Goal: Task Accomplishment & Management: Complete application form

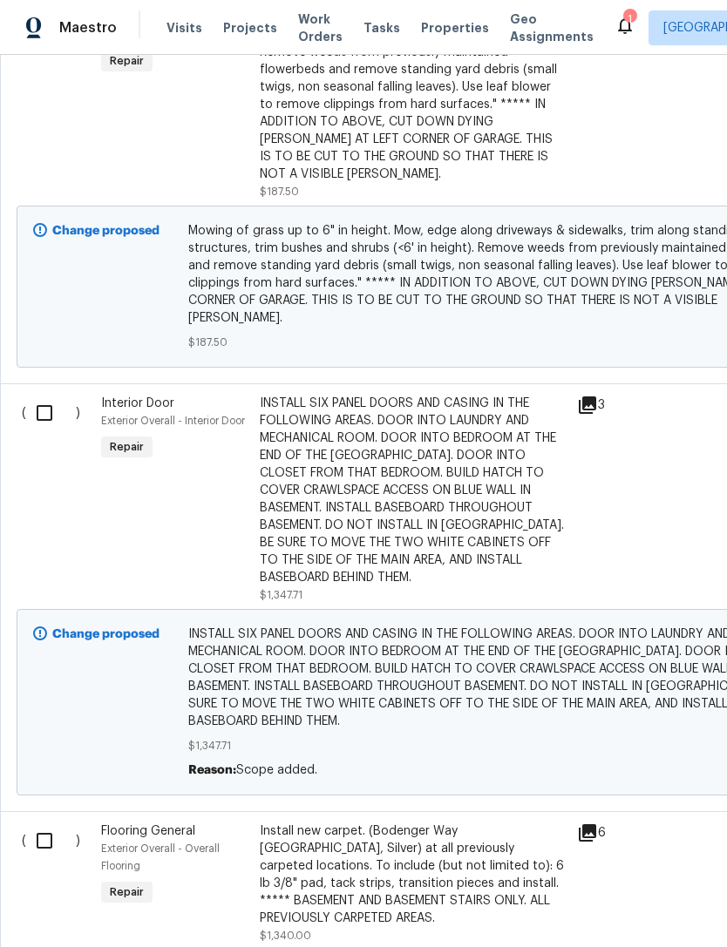
scroll to position [1413, 0]
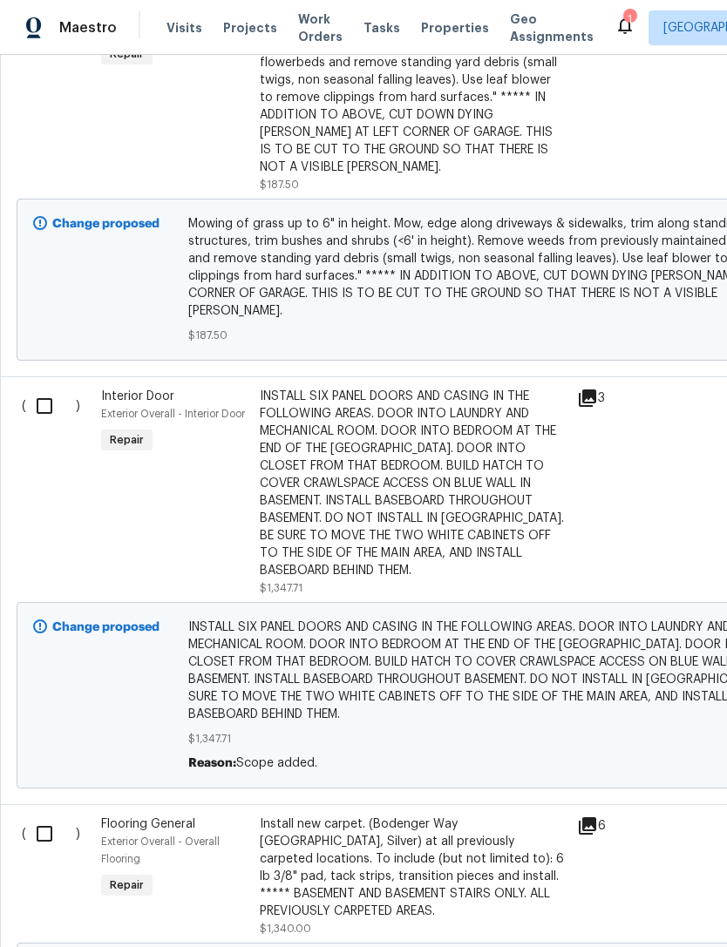
click at [38, 388] on input "checkbox" at bounding box center [51, 406] width 50 height 37
checkbox input "true"
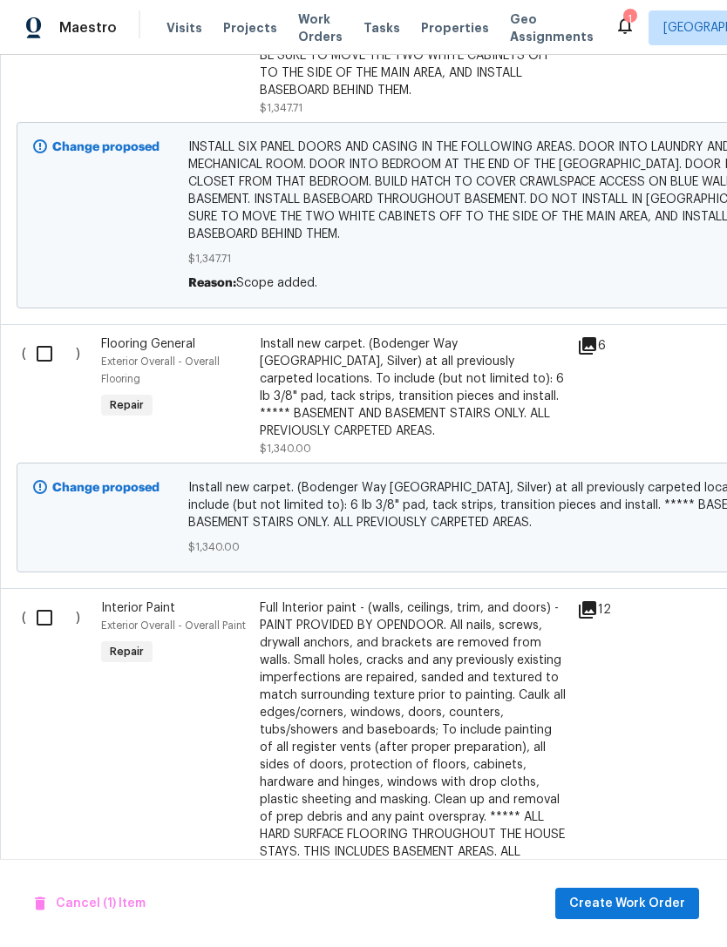
scroll to position [1893, 0]
click at [43, 600] on input "checkbox" at bounding box center [51, 618] width 50 height 37
checkbox input "true"
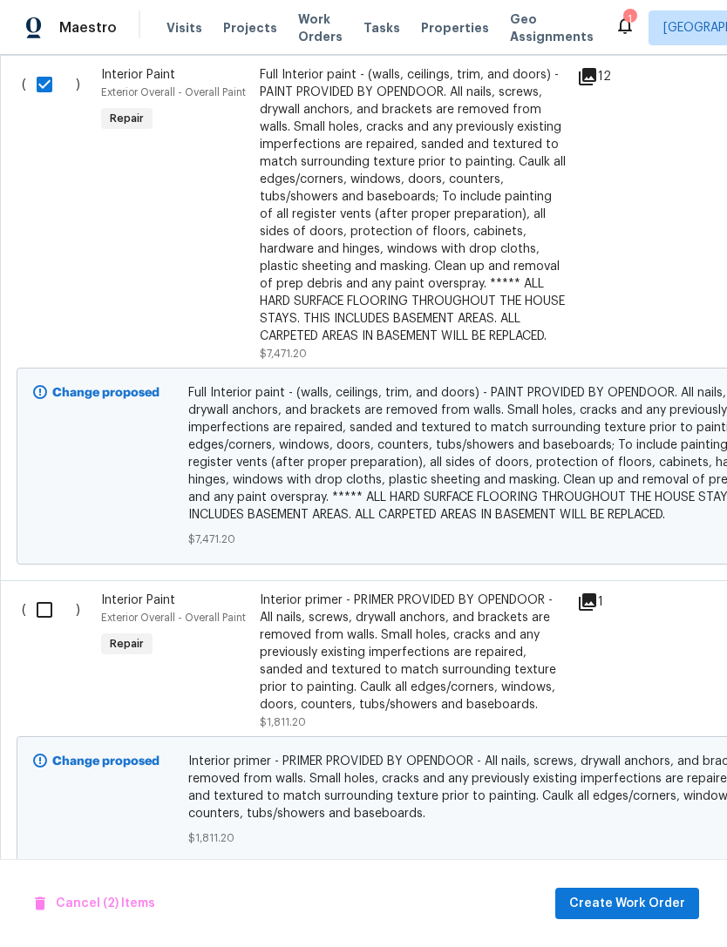
scroll to position [2427, 0]
click at [44, 591] on input "checkbox" at bounding box center [51, 609] width 50 height 37
checkbox input "true"
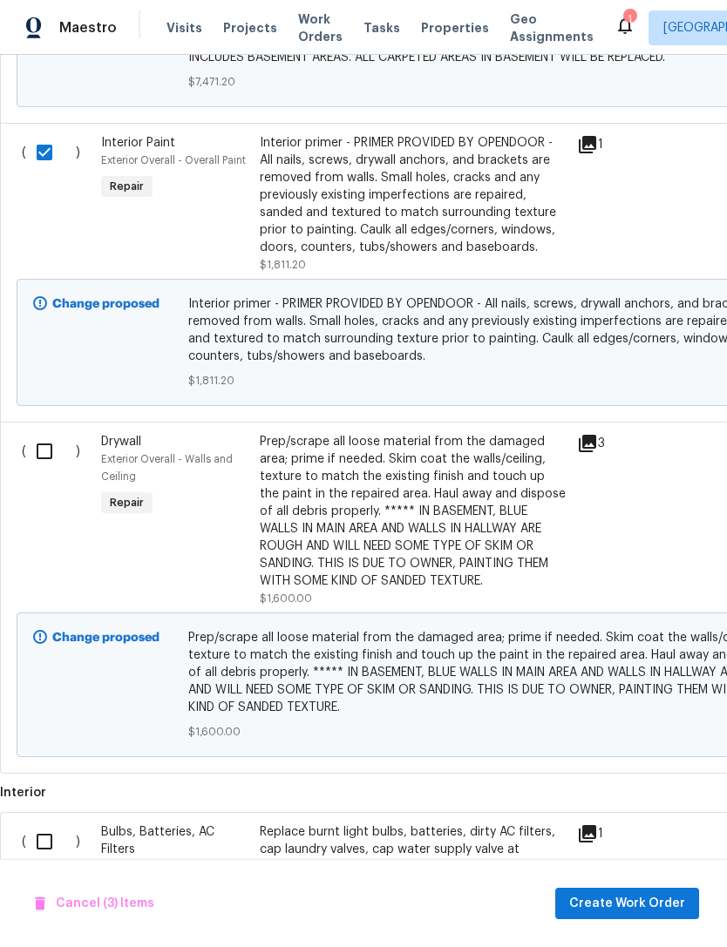
scroll to position [2893, 0]
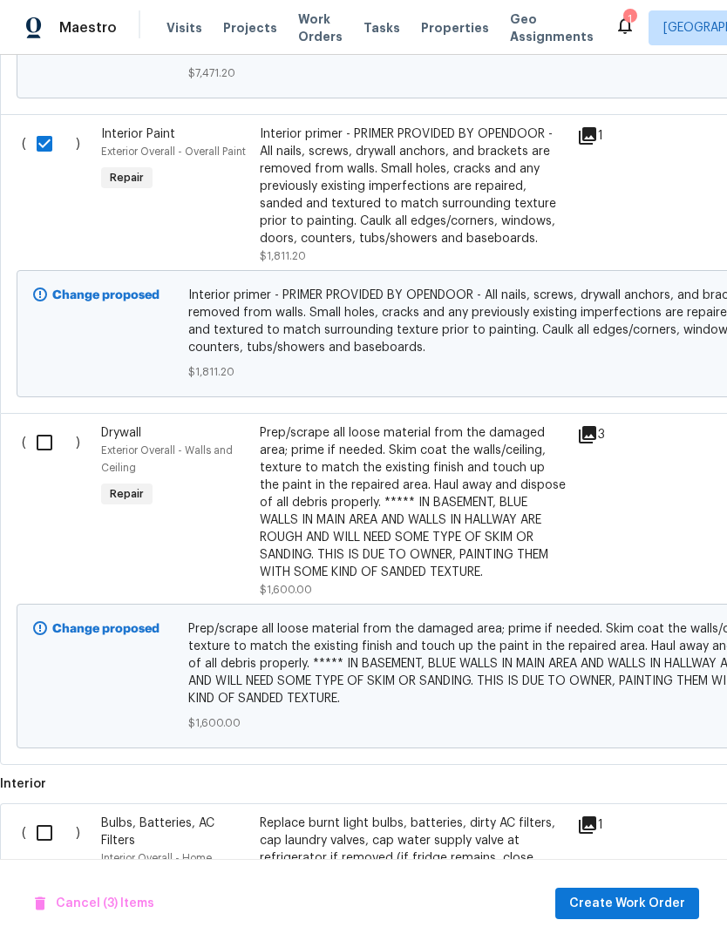
click at [53, 424] on input "checkbox" at bounding box center [51, 442] width 50 height 37
checkbox input "true"
click at [44, 815] on input "checkbox" at bounding box center [51, 833] width 50 height 37
checkbox input "true"
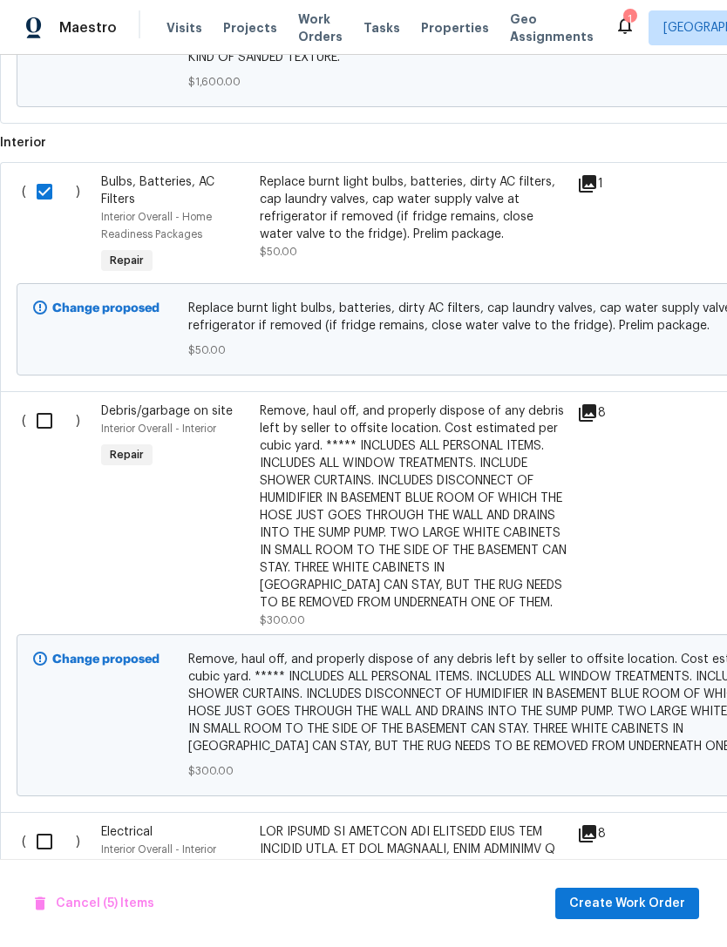
scroll to position [3534, 0]
click at [48, 403] on input "checkbox" at bounding box center [51, 421] width 50 height 37
checkbox input "true"
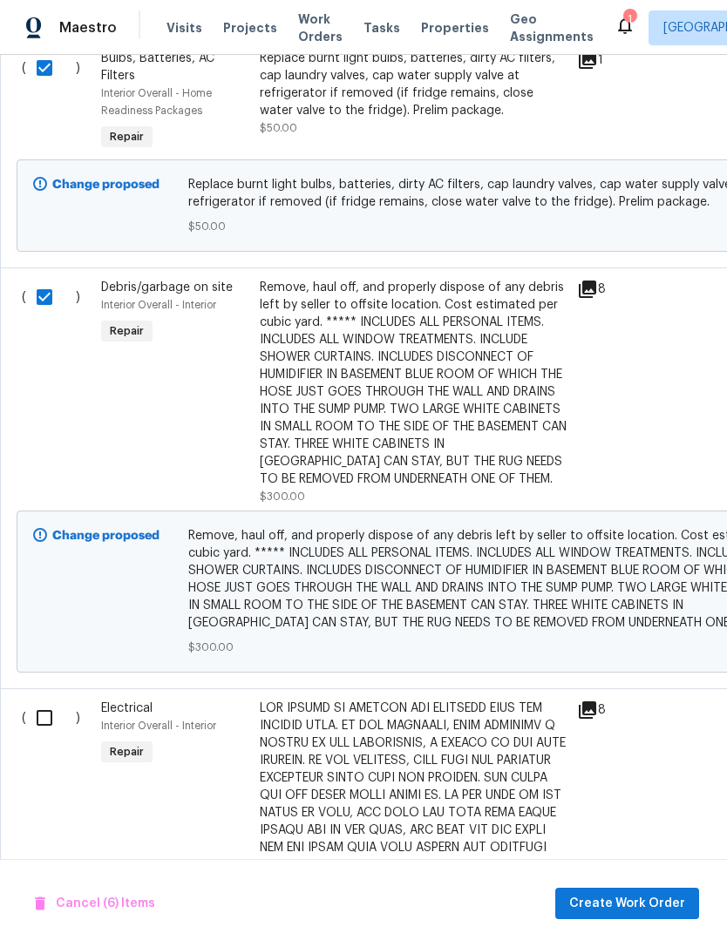
scroll to position [3658, 0]
click at [42, 700] on input "checkbox" at bounding box center [51, 718] width 50 height 37
checkbox input "true"
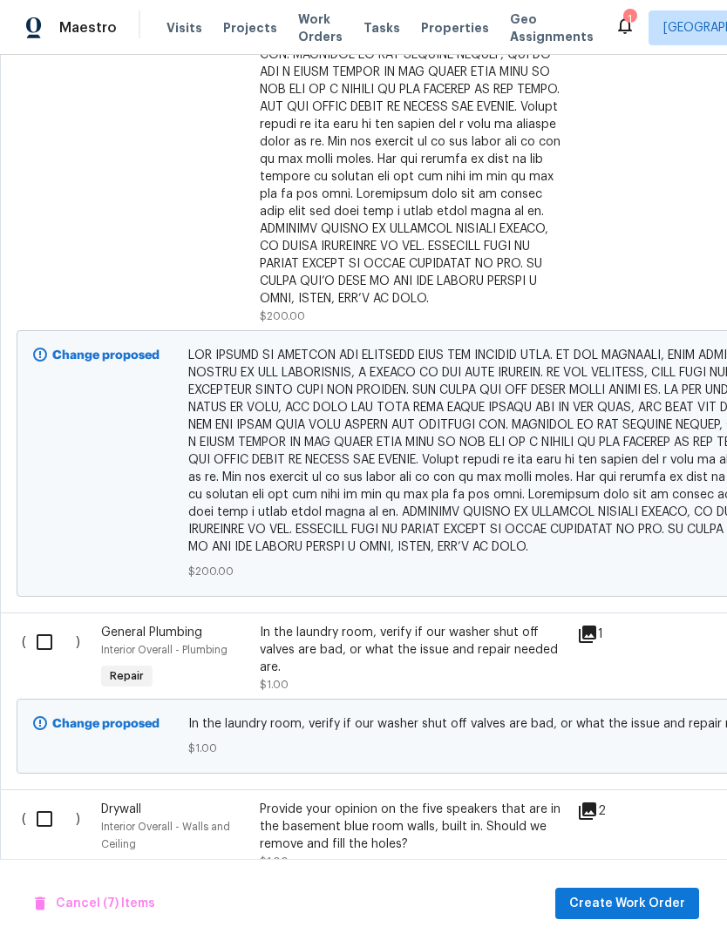
scroll to position [4470, 0]
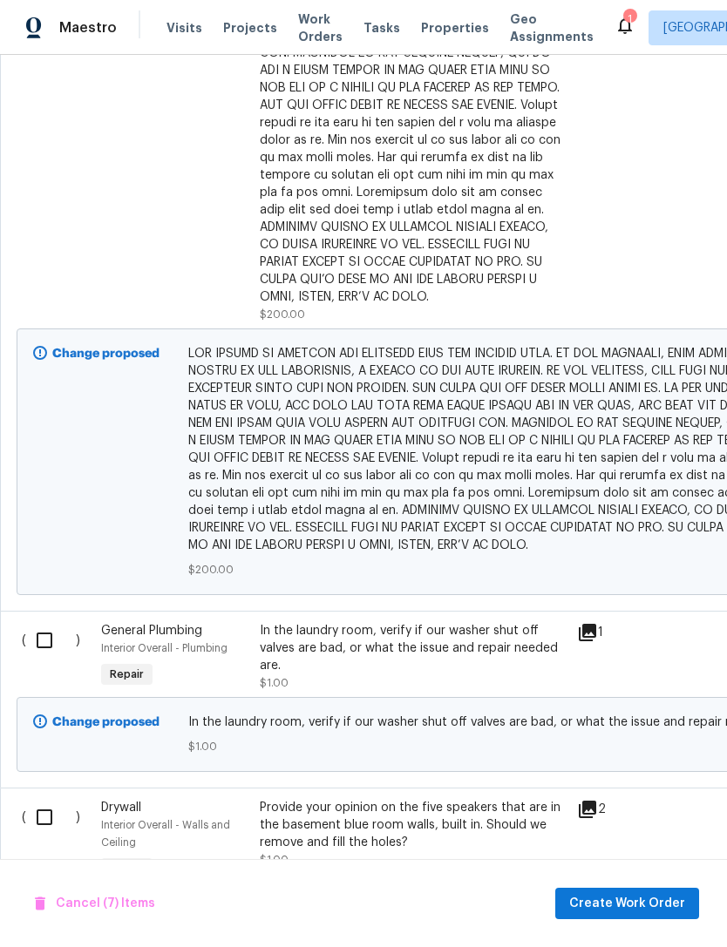
click at [51, 655] on input "checkbox" at bounding box center [51, 640] width 50 height 37
checkbox input "true"
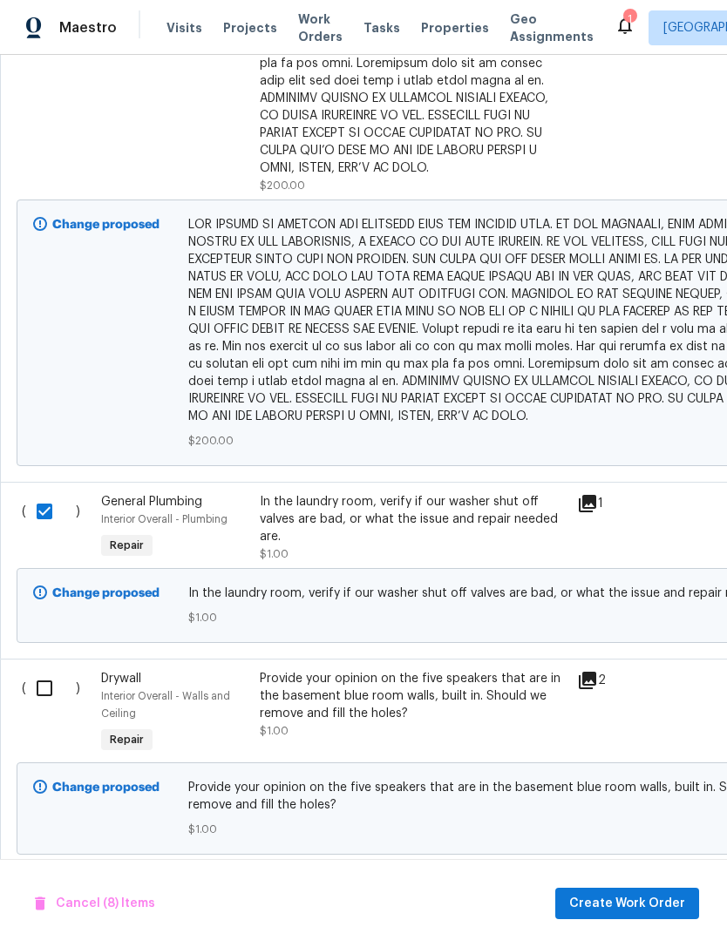
scroll to position [4598, 0]
click at [40, 702] on input "checkbox" at bounding box center [51, 689] width 50 height 37
checkbox input "true"
click at [654, 906] on span "Create Work Order" at bounding box center [627, 904] width 116 height 22
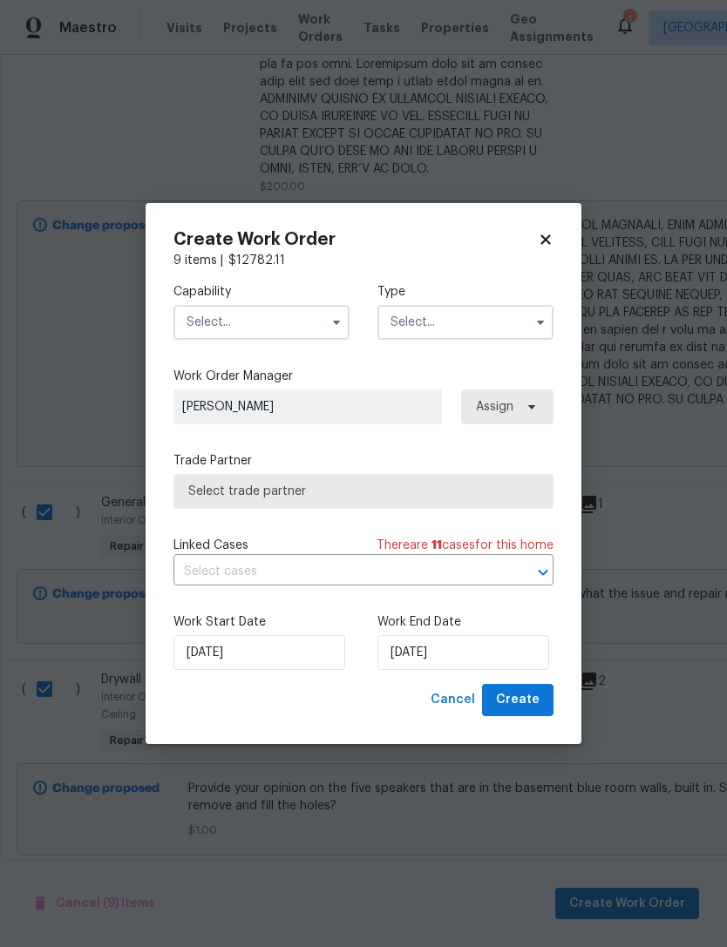
click at [210, 326] on input "text" at bounding box center [261, 322] width 176 height 35
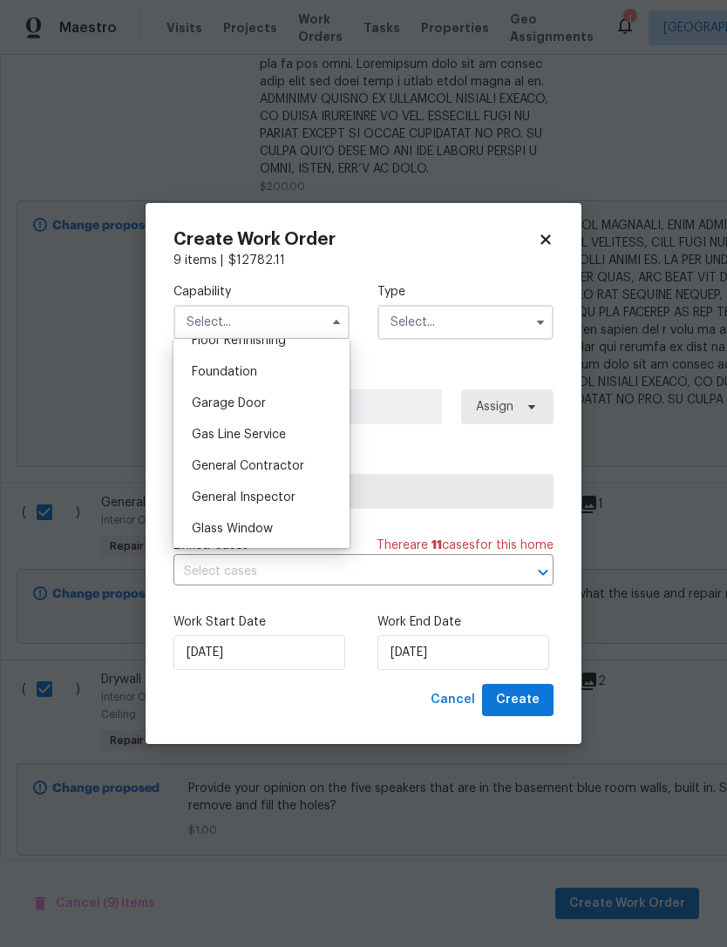
scroll to position [743, 0]
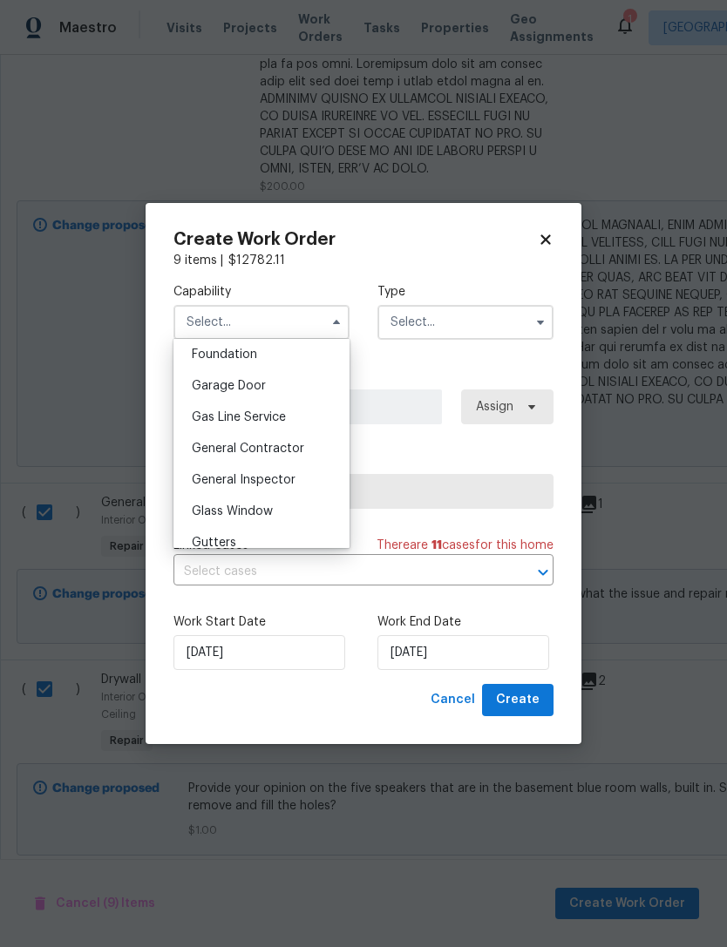
click at [208, 449] on span "General Contractor" at bounding box center [248, 449] width 112 height 12
type input "General Contractor"
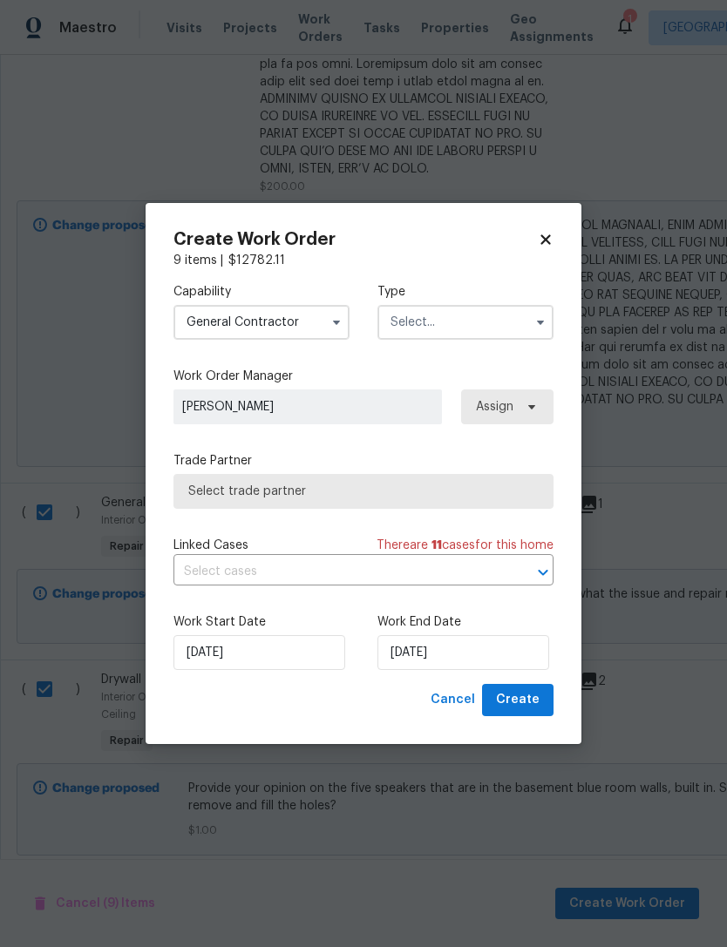
click at [418, 321] on input "text" at bounding box center [465, 322] width 176 height 35
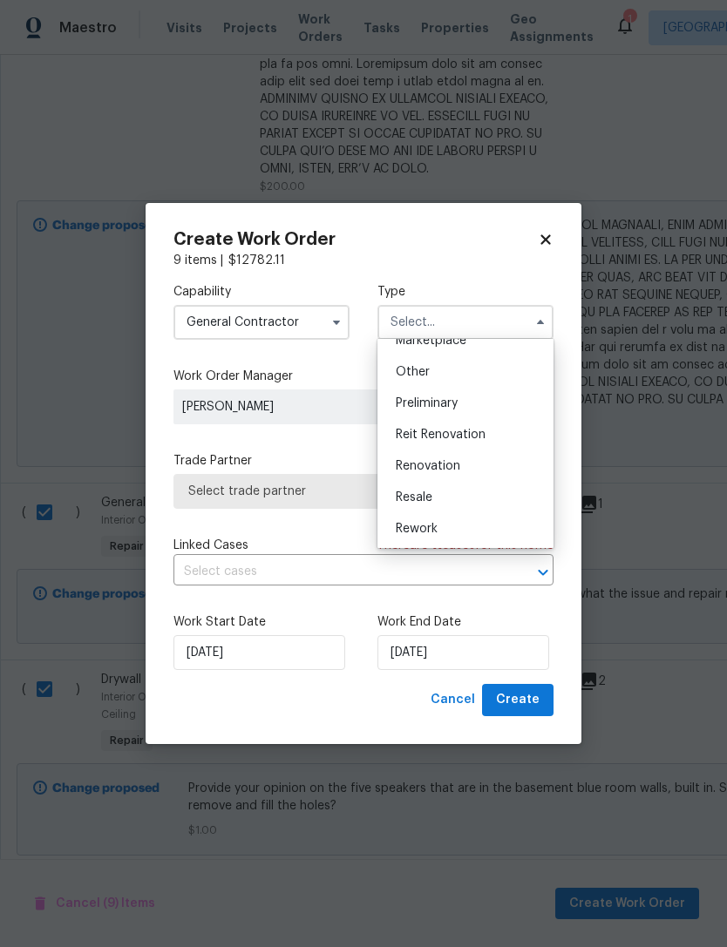
scroll to position [338, 0]
click at [400, 463] on span "Renovation" at bounding box center [428, 460] width 64 height 12
type input "Renovation"
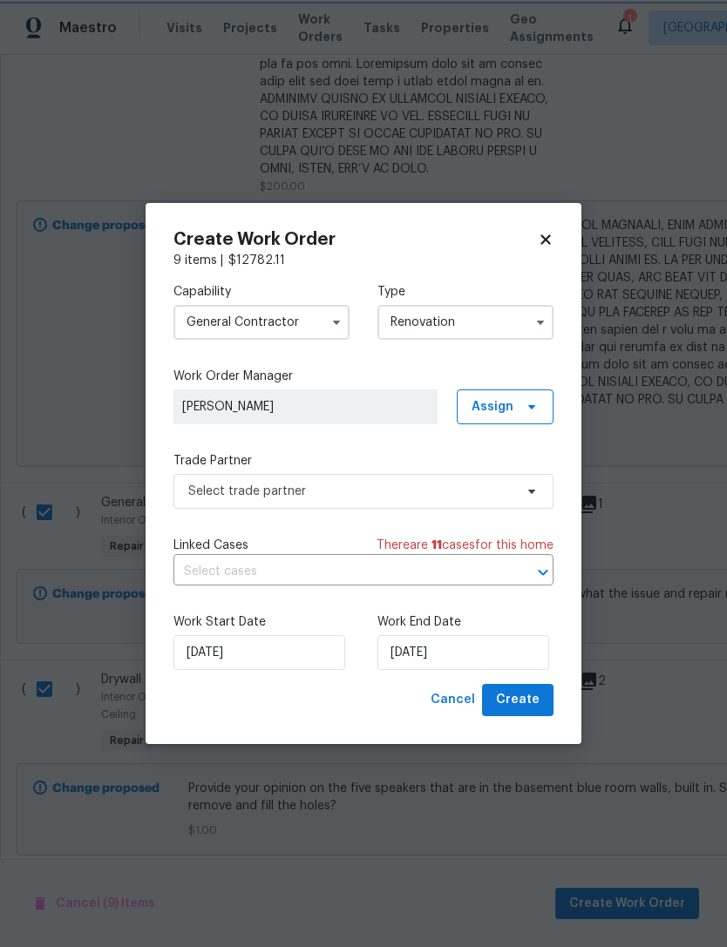
scroll to position [0, 0]
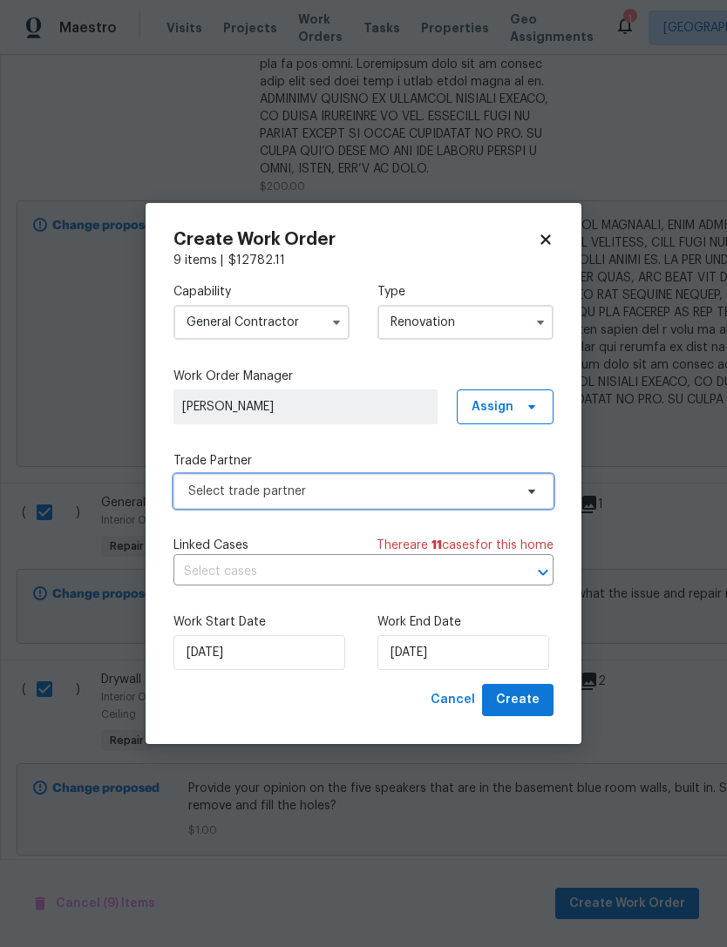
click at [195, 492] on span "Select trade partner" at bounding box center [350, 491] width 325 height 17
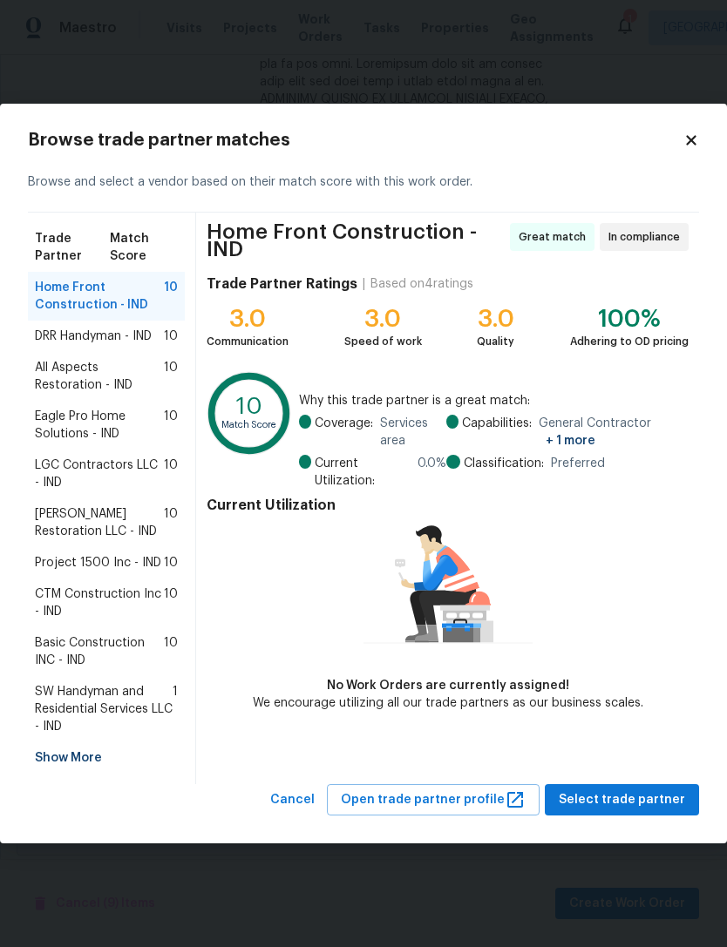
click at [77, 568] on span "Project 1500 Inc - IND" at bounding box center [98, 562] width 126 height 17
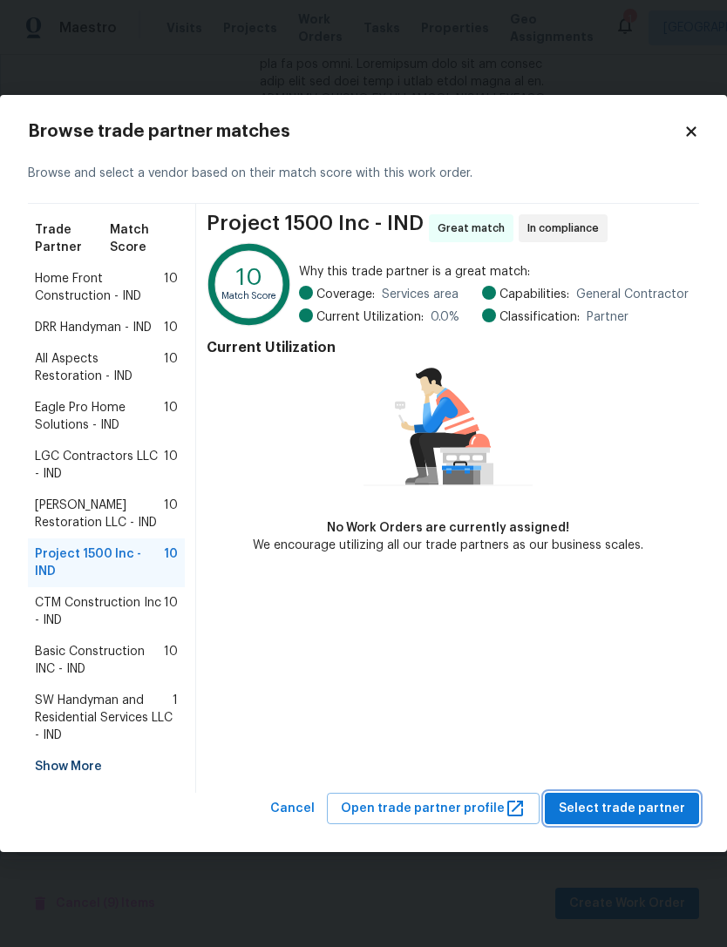
click at [655, 807] on span "Select trade partner" at bounding box center [622, 809] width 126 height 22
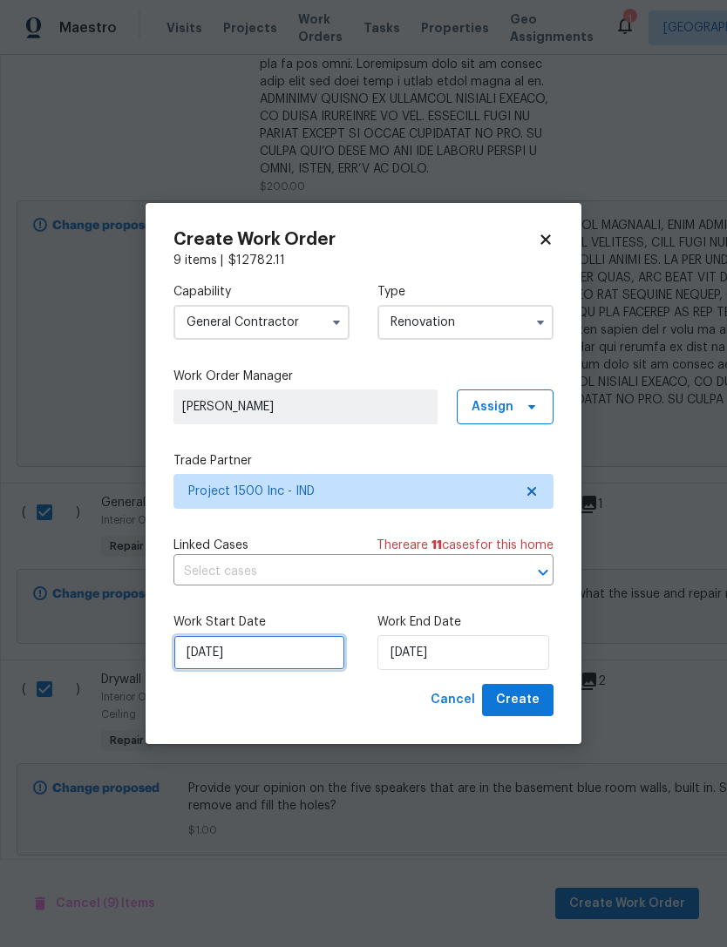
click at [254, 670] on input "[DATE]" at bounding box center [259, 652] width 172 height 35
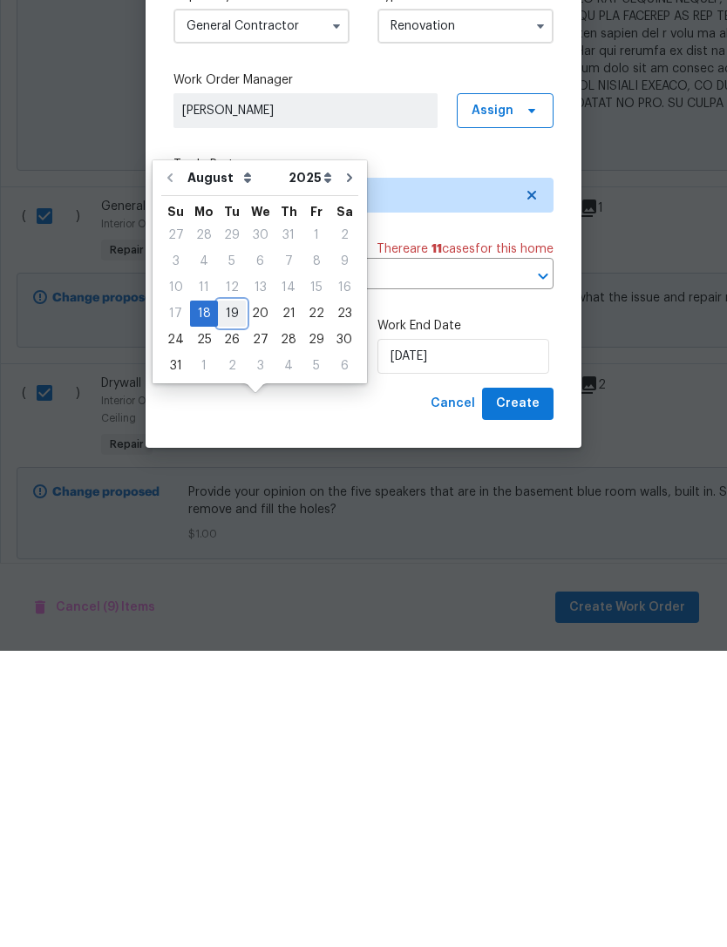
click at [218, 598] on div "19" at bounding box center [232, 610] width 28 height 24
type input "[DATE]"
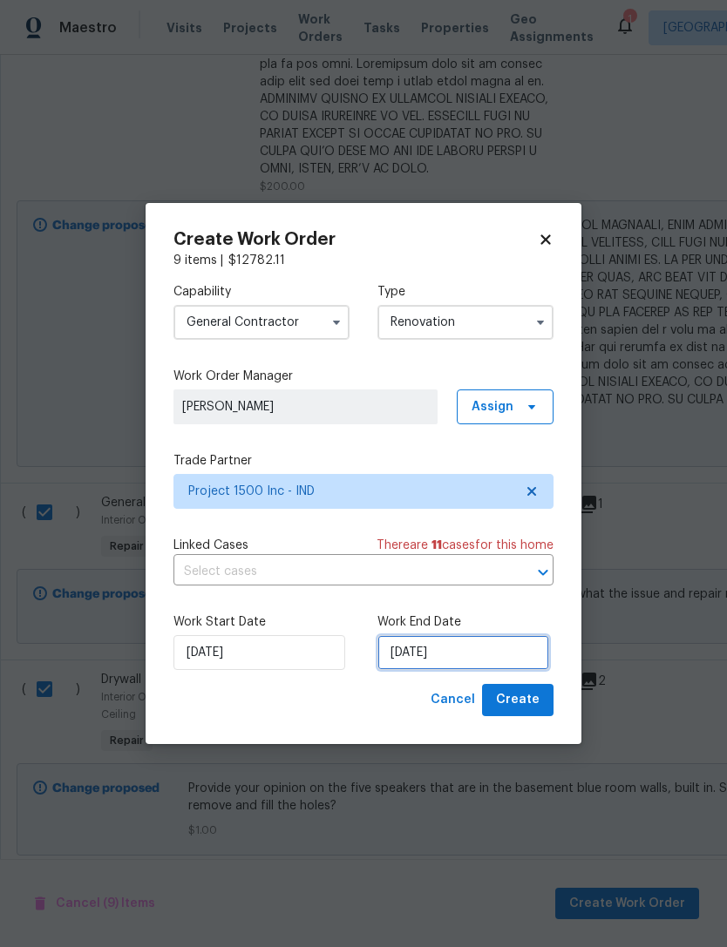
click at [481, 663] on input "[DATE]" at bounding box center [463, 652] width 172 height 35
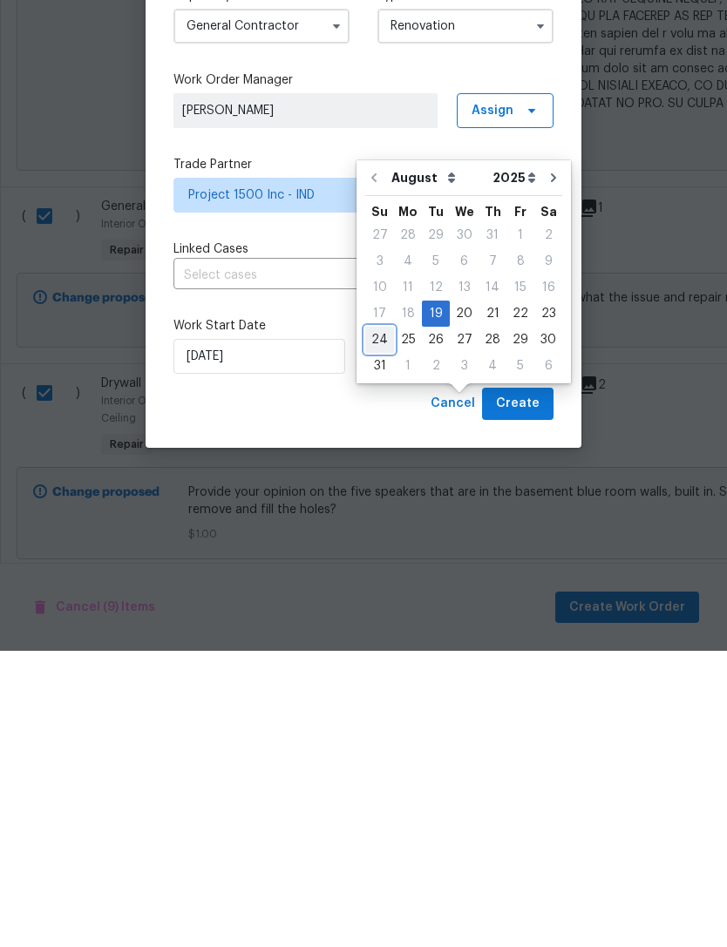
click at [371, 624] on div "24" at bounding box center [379, 636] width 29 height 24
type input "[DATE]"
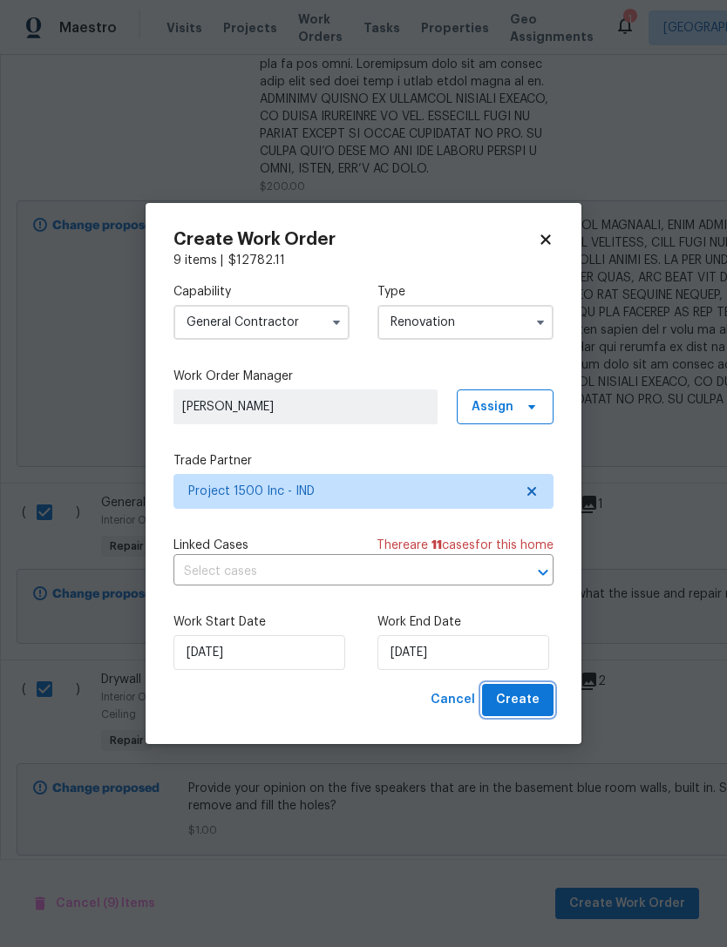
click at [531, 704] on span "Create" at bounding box center [518, 700] width 44 height 22
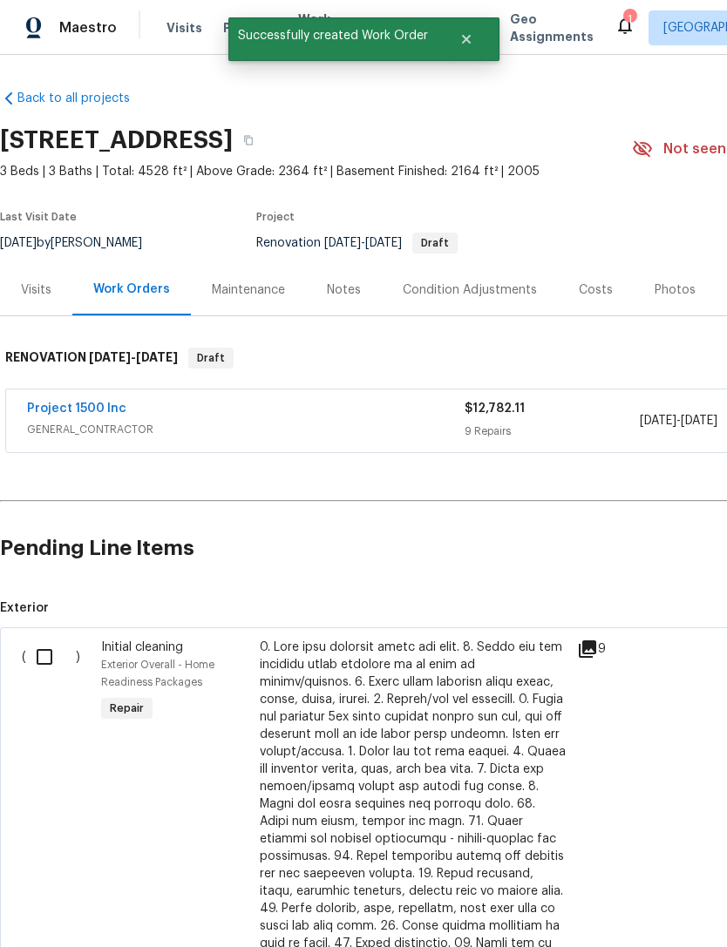
click at [37, 658] on input "checkbox" at bounding box center [51, 657] width 50 height 37
checkbox input "true"
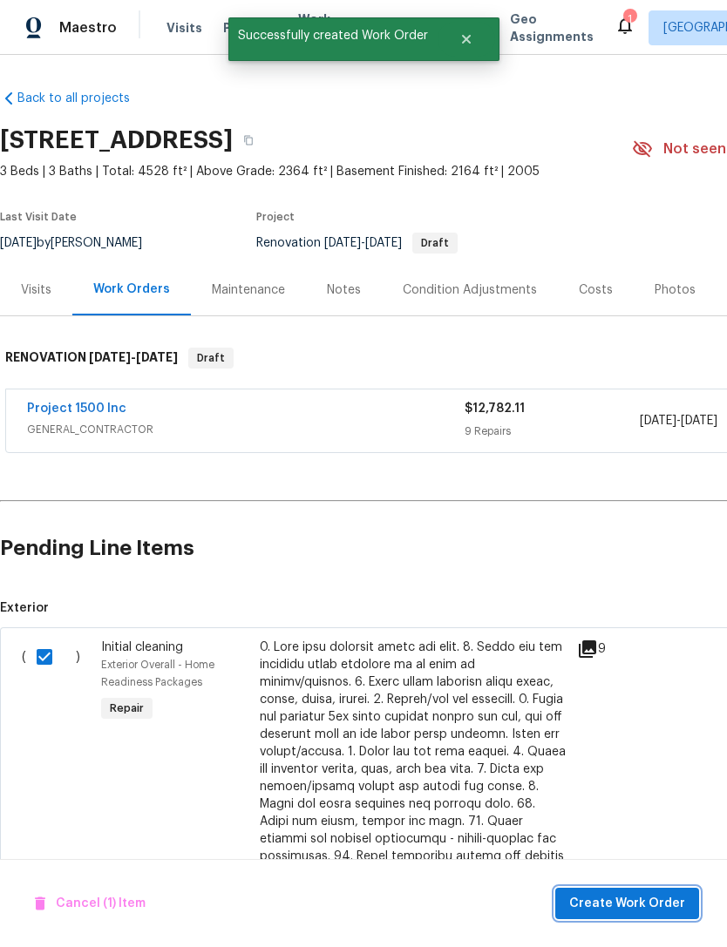
click at [660, 902] on span "Create Work Order" at bounding box center [627, 904] width 116 height 22
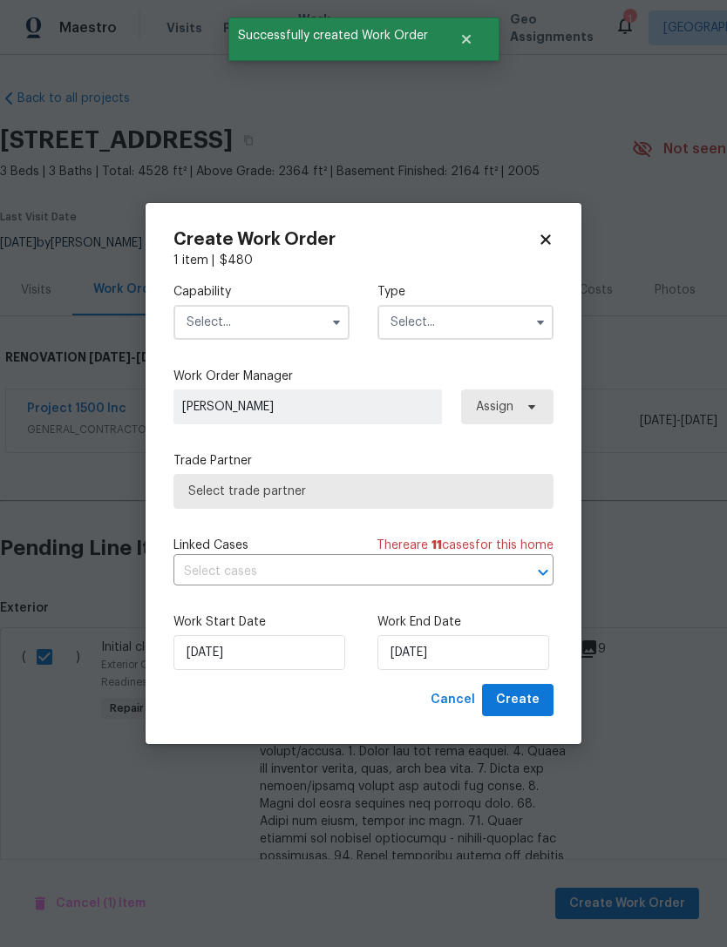
click at [189, 325] on input "text" at bounding box center [261, 322] width 176 height 35
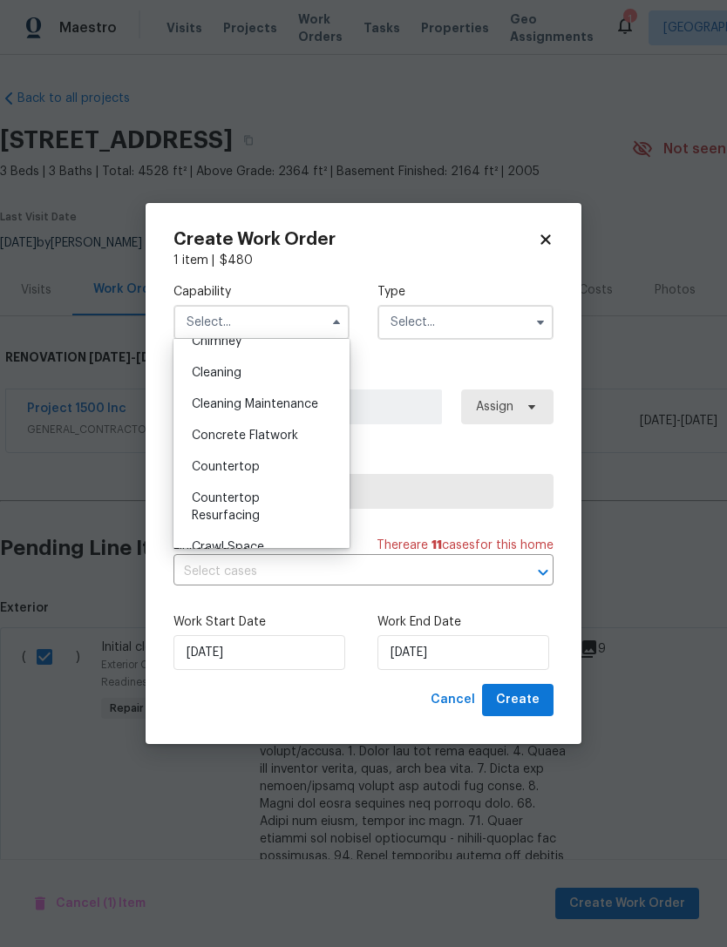
scroll to position [238, 0]
click at [195, 371] on span "Cleaning" at bounding box center [217, 372] width 50 height 12
type input "Cleaning"
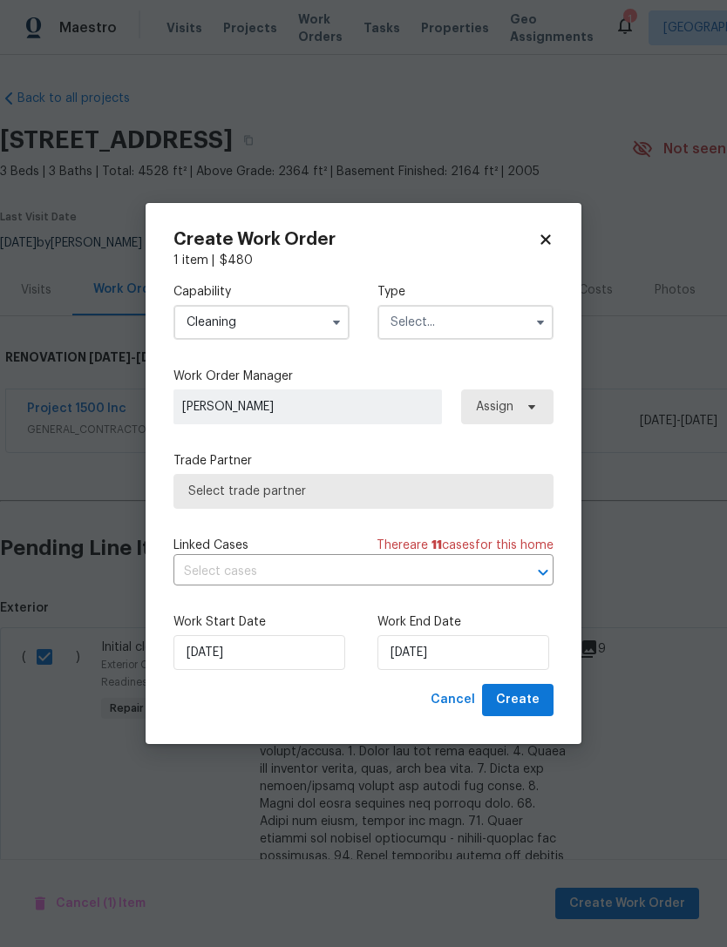
click at [422, 327] on input "text" at bounding box center [465, 322] width 176 height 35
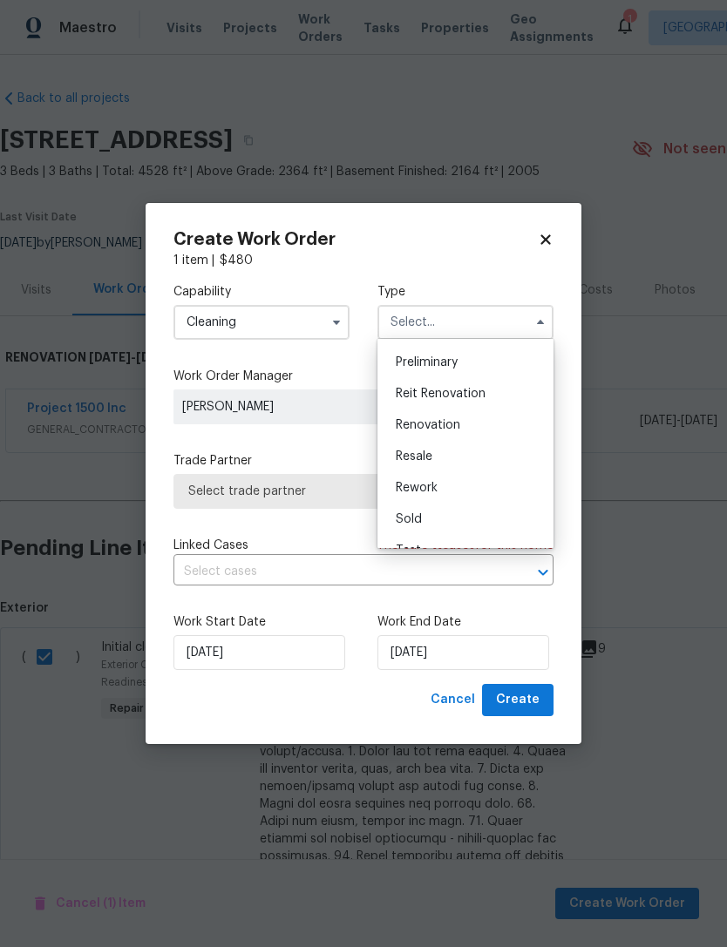
scroll to position [363, 0]
click at [406, 435] on span "Renovation" at bounding box center [428, 435] width 64 height 12
type input "Renovation"
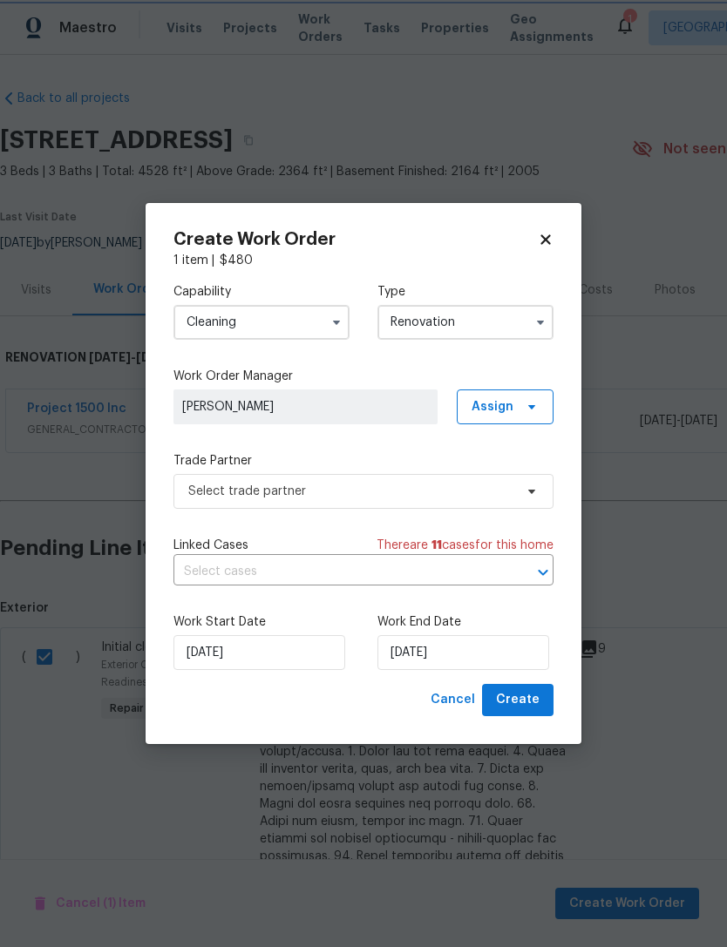
scroll to position [0, 0]
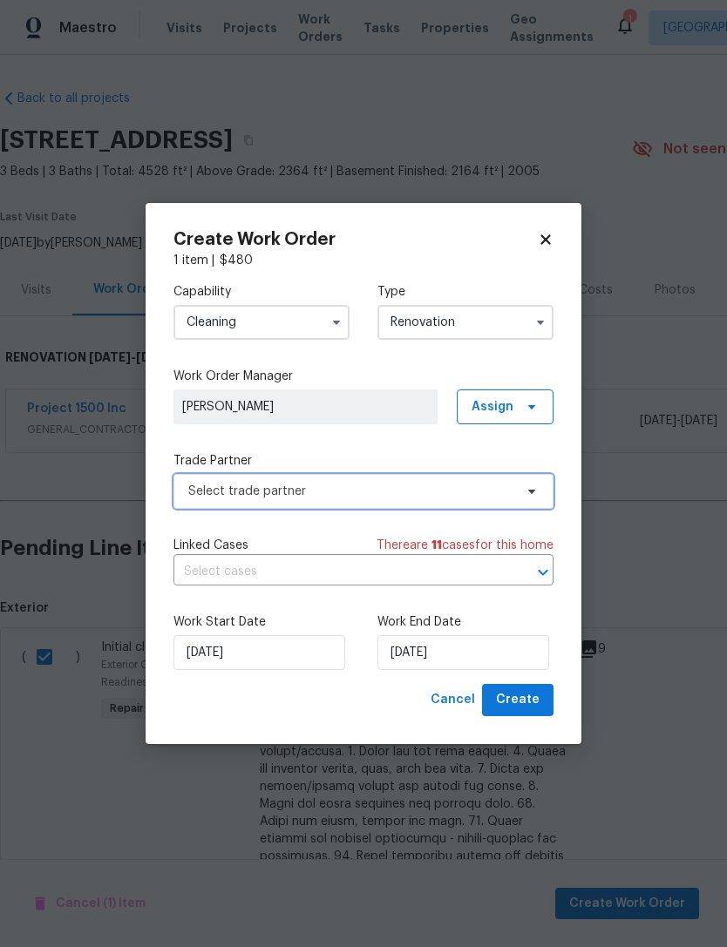
click at [184, 493] on span "Select trade partner" at bounding box center [363, 491] width 380 height 35
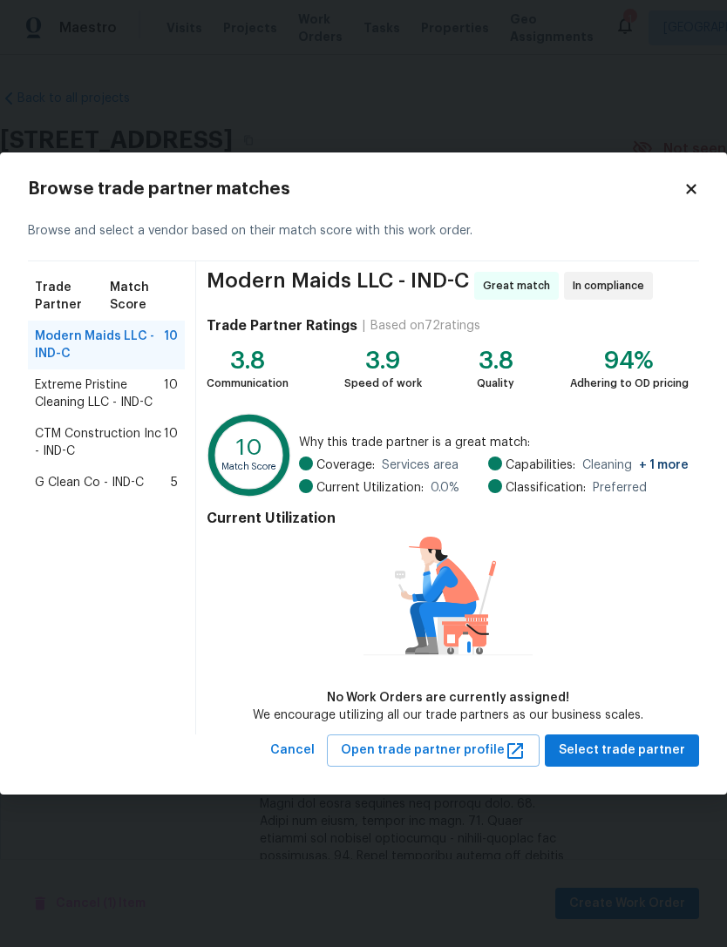
click at [50, 390] on span "Extreme Pristine Cleaning LLC - IND-C" at bounding box center [99, 393] width 129 height 35
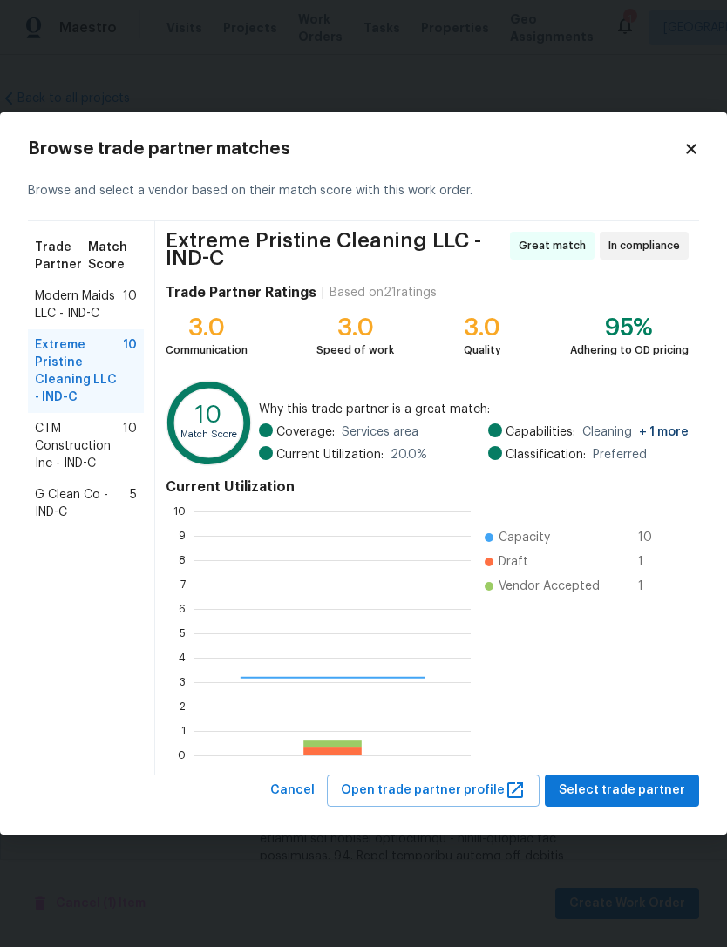
scroll to position [244, 276]
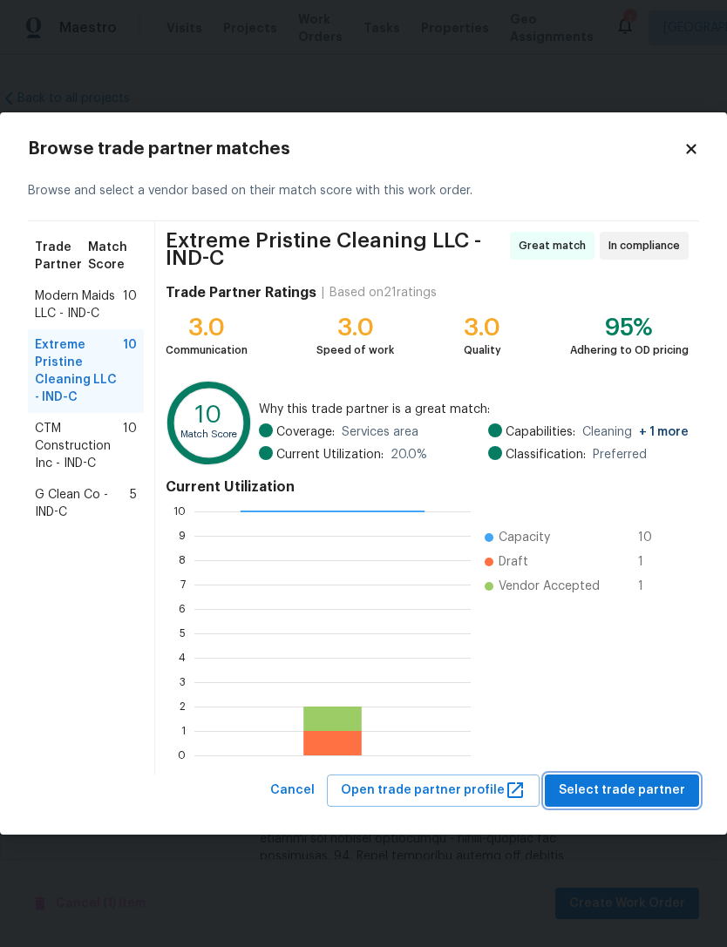
click at [651, 797] on span "Select trade partner" at bounding box center [622, 791] width 126 height 22
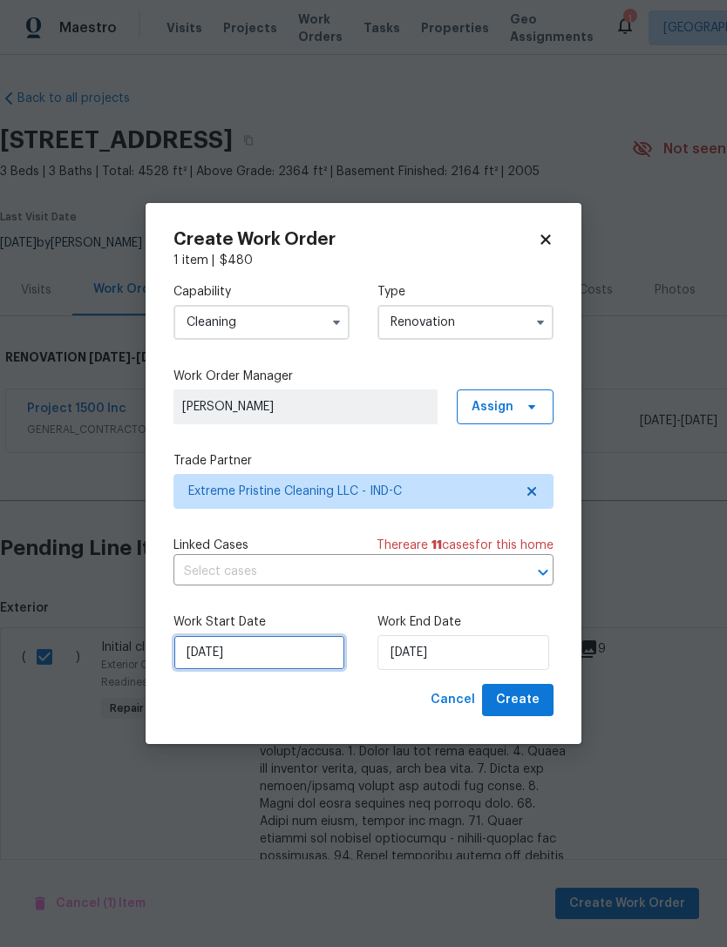
click at [256, 656] on input "[DATE]" at bounding box center [259, 652] width 172 height 35
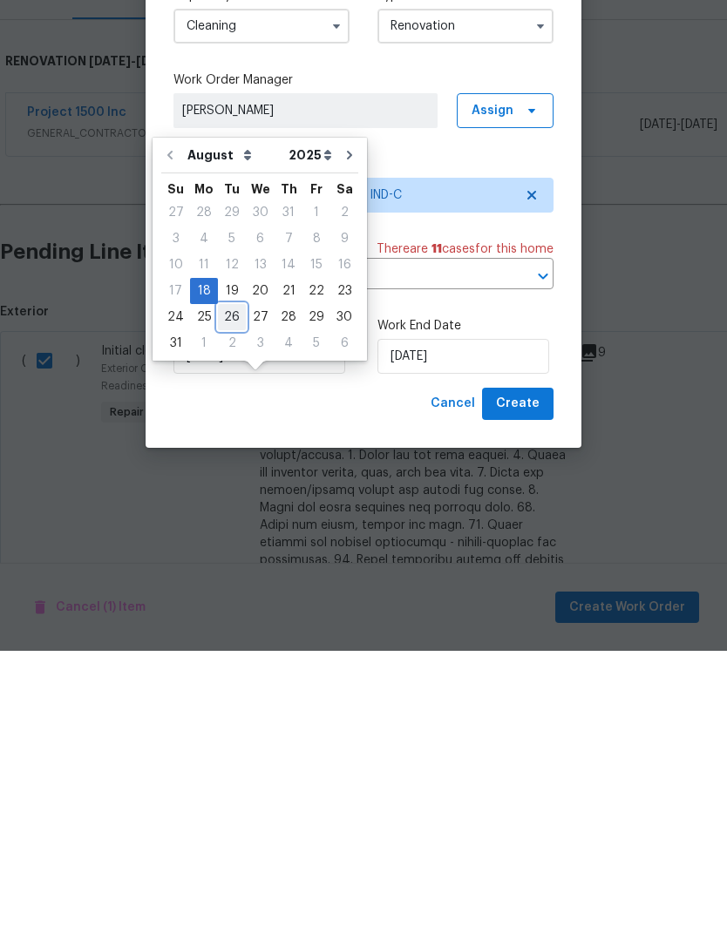
click at [227, 601] on div "26" at bounding box center [232, 613] width 28 height 24
type input "[DATE]"
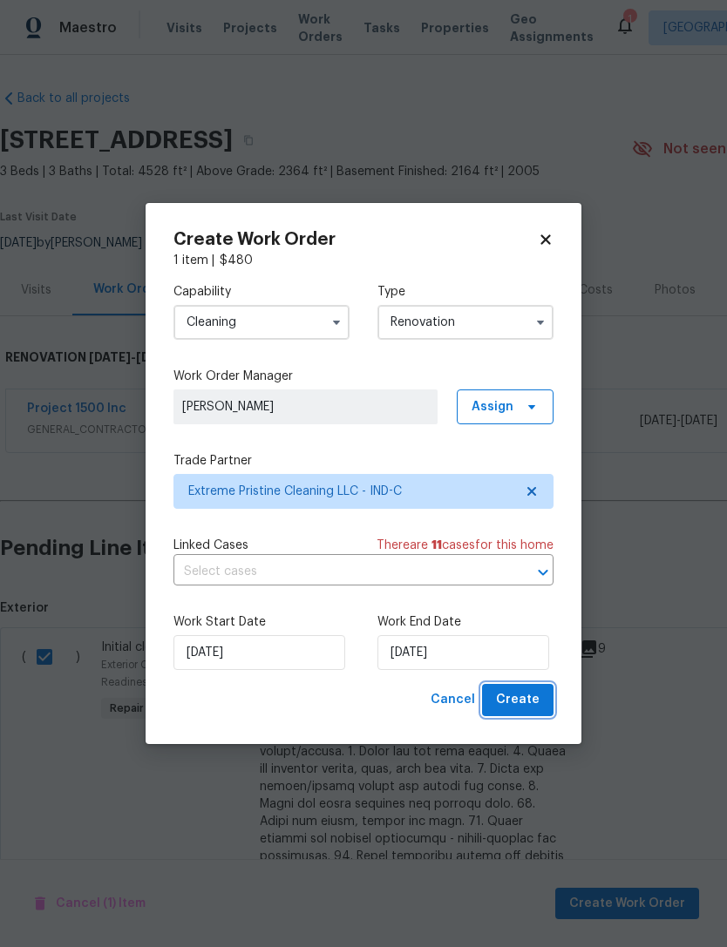
click at [539, 702] on span "Create" at bounding box center [518, 700] width 44 height 22
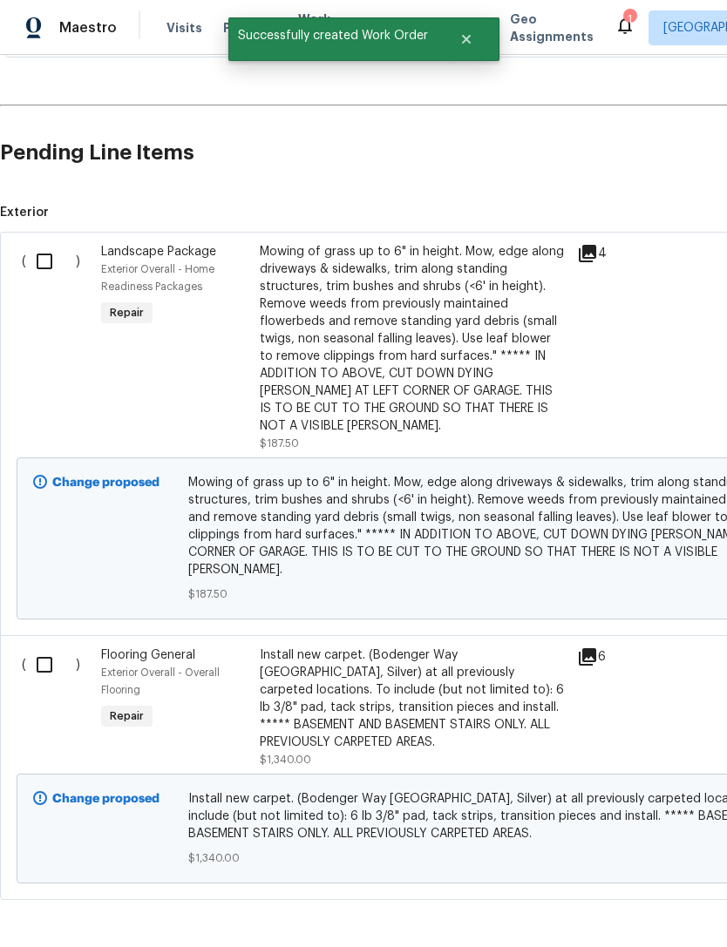
scroll to position [458, 0]
click at [40, 269] on input "checkbox" at bounding box center [51, 262] width 50 height 37
checkbox input "true"
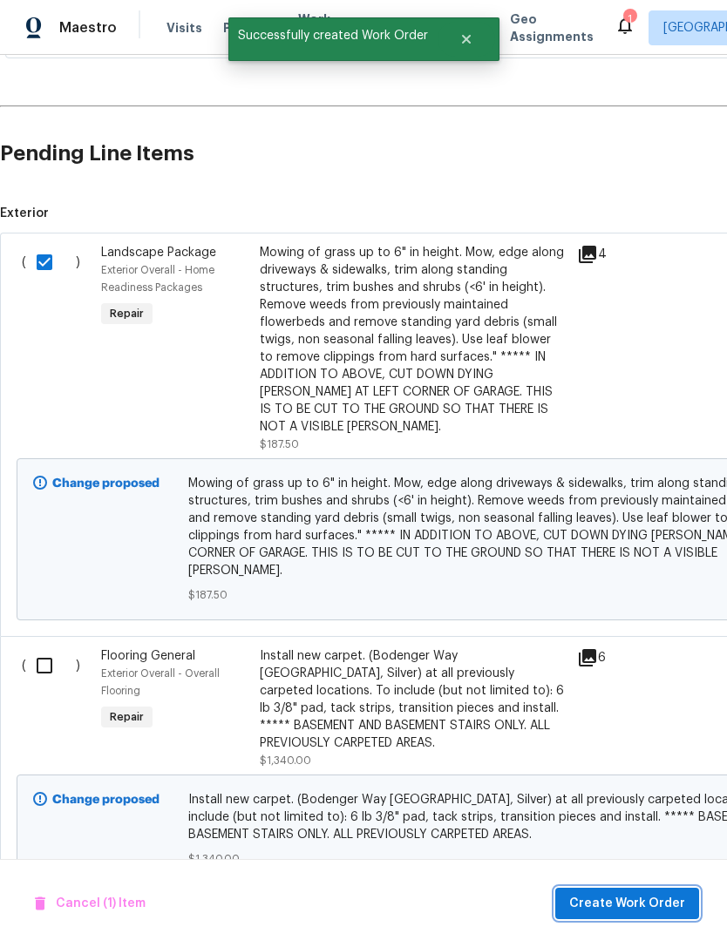
click at [649, 900] on span "Create Work Order" at bounding box center [627, 904] width 116 height 22
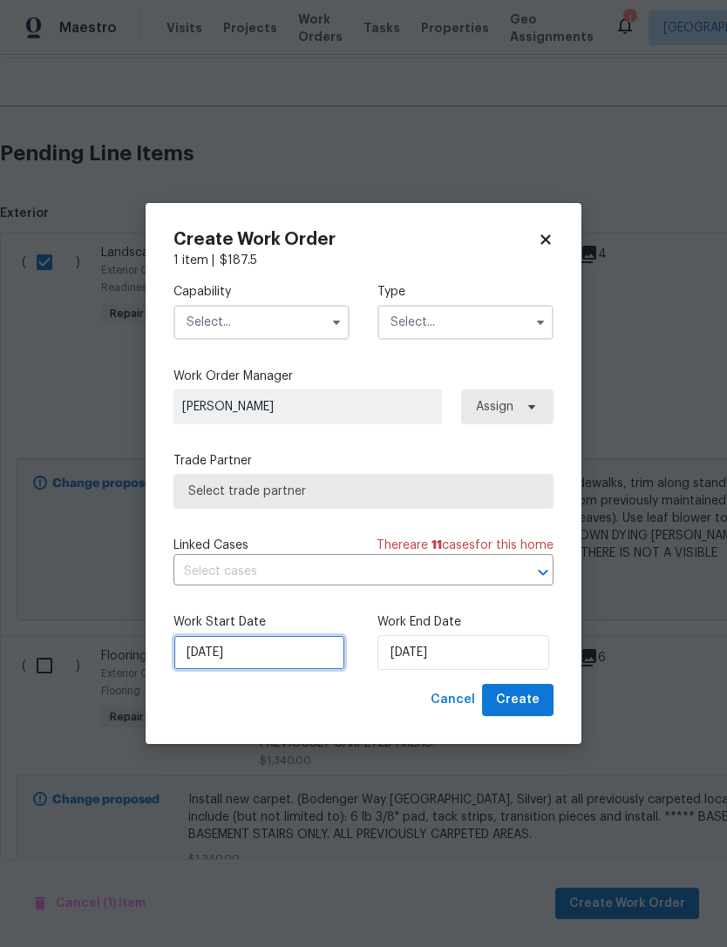
click at [259, 655] on input "[DATE]" at bounding box center [259, 652] width 172 height 35
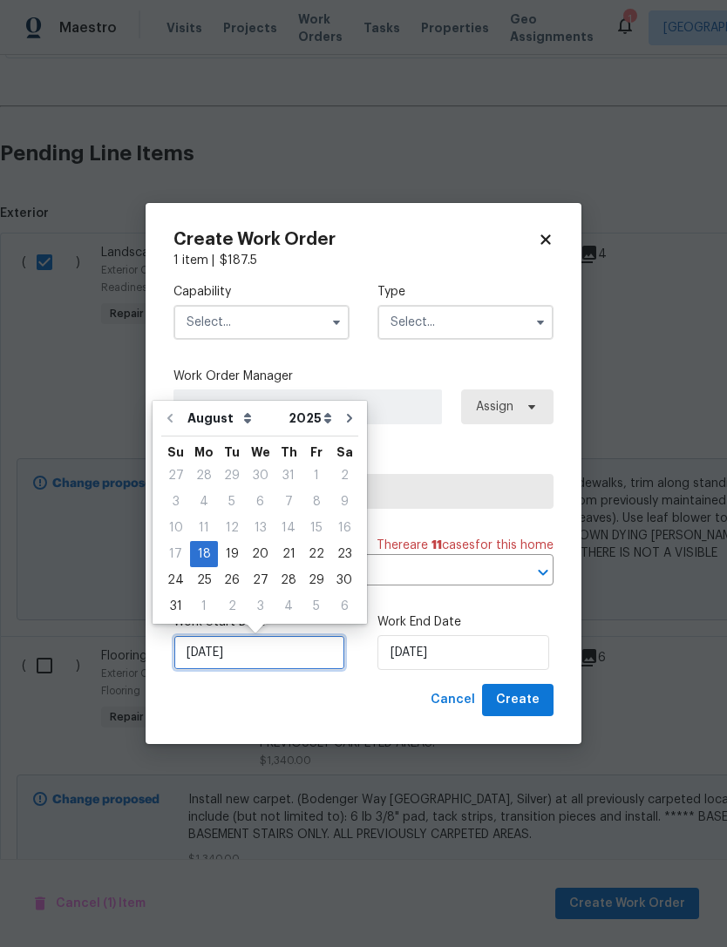
scroll to position [32, 0]
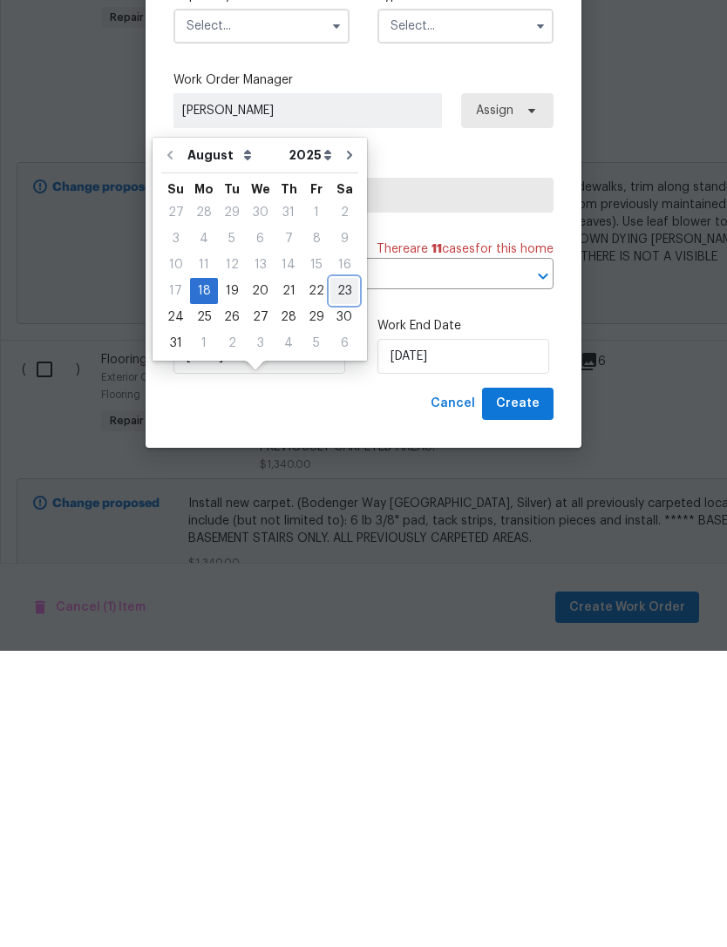
click at [332, 575] on div "23" at bounding box center [344, 587] width 28 height 24
type input "[DATE]"
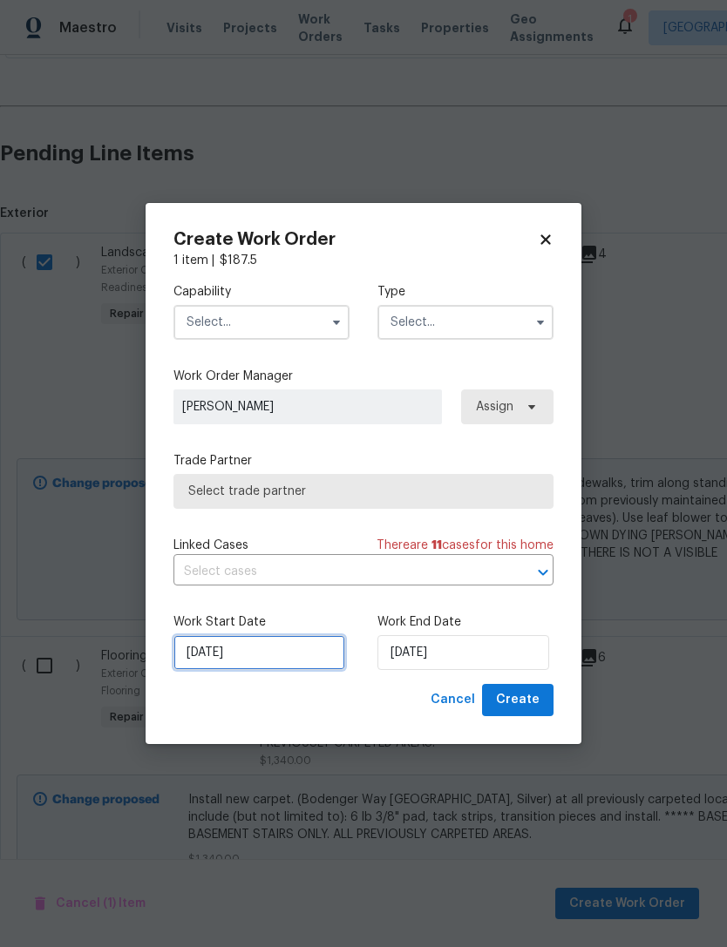
click at [216, 654] on input "[DATE]" at bounding box center [259, 652] width 172 height 35
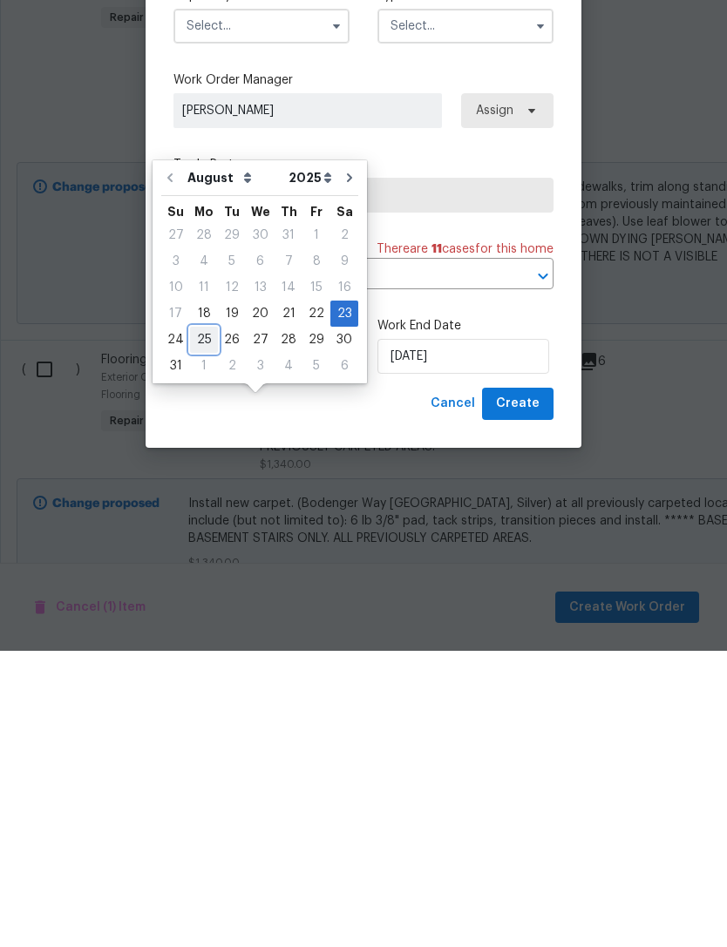
click at [197, 624] on div "25" at bounding box center [204, 636] width 28 height 24
type input "[DATE]"
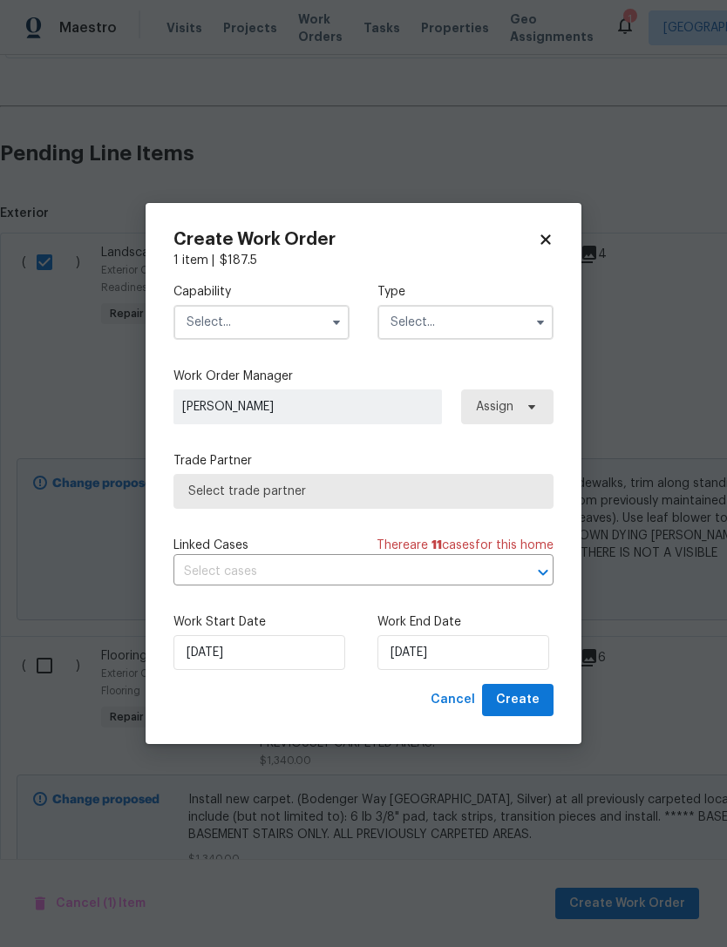
click at [200, 322] on input "text" at bounding box center [261, 322] width 176 height 35
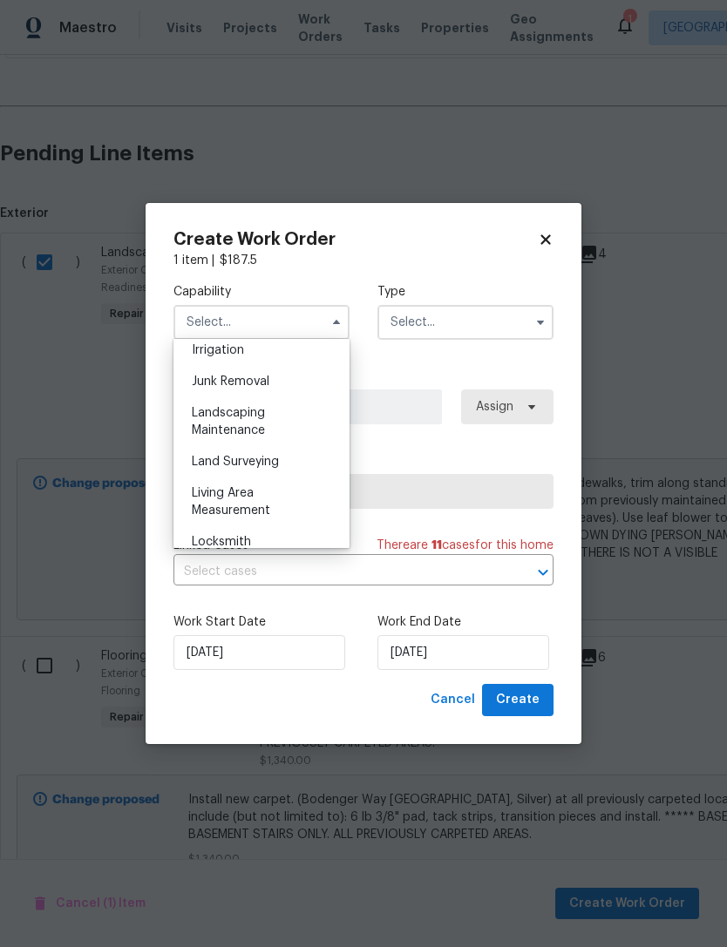
scroll to position [1096, 0]
click at [207, 417] on div "Landscaping Maintenance" at bounding box center [261, 418] width 167 height 49
type input "Landscaping Maintenance"
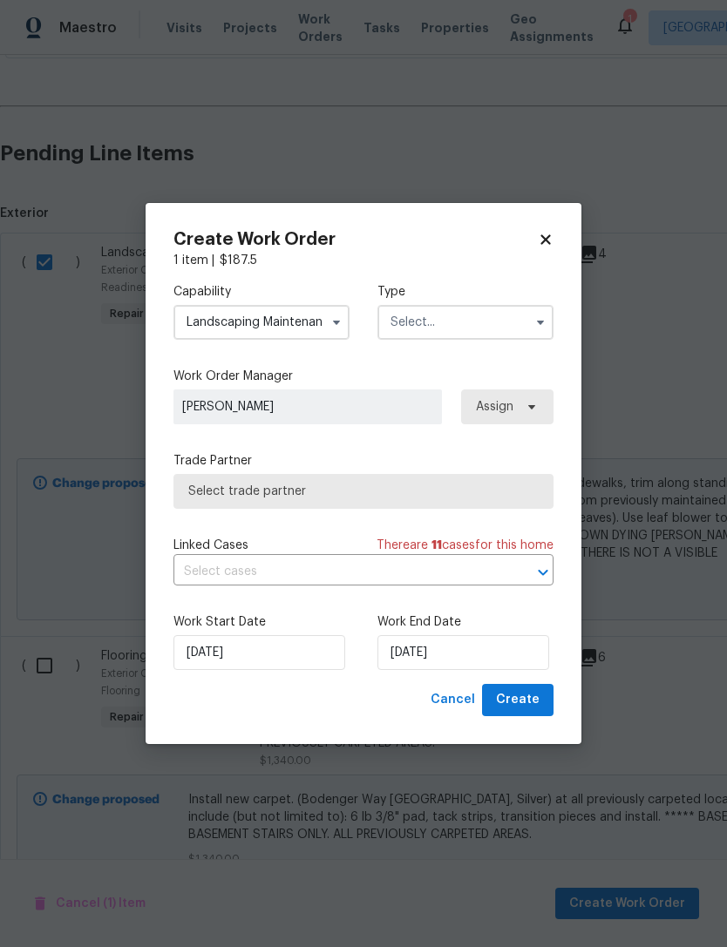
click at [332, 319] on icon "button" at bounding box center [336, 322] width 14 height 14
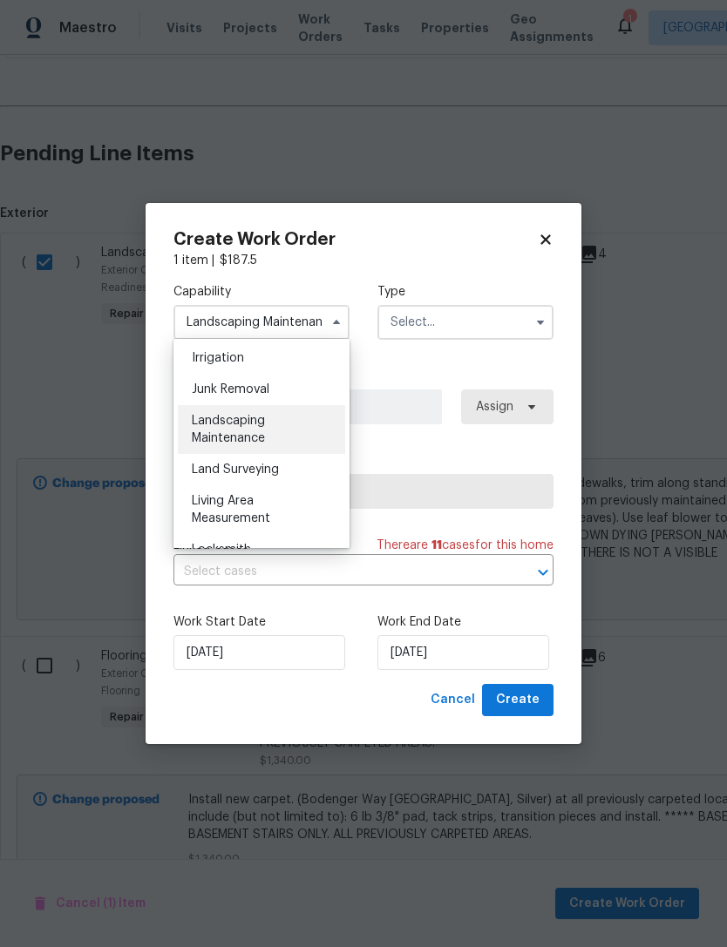
scroll to position [1093, 0]
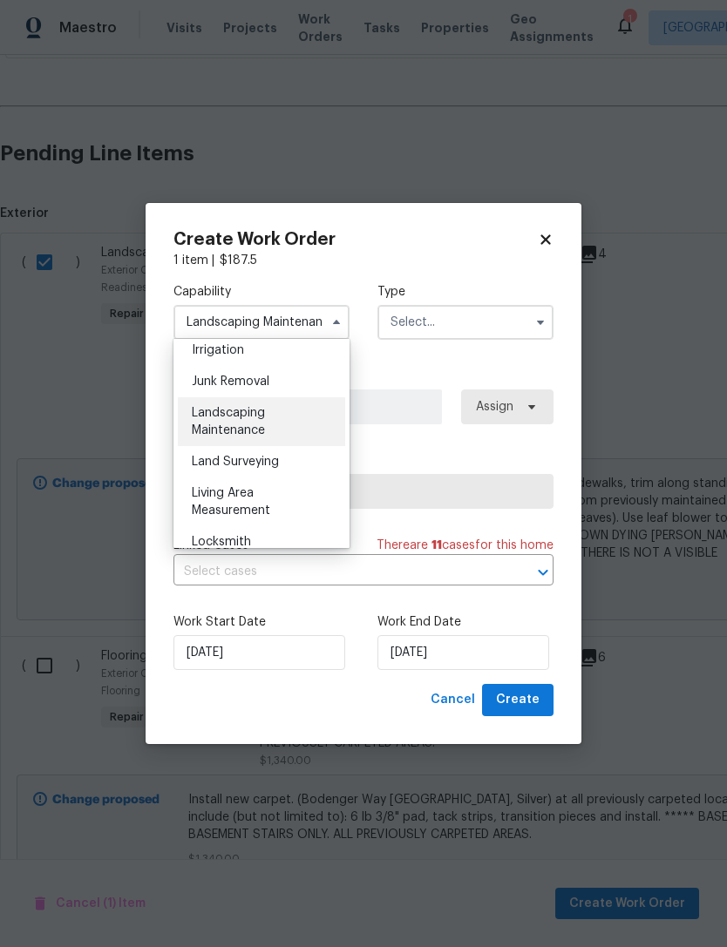
click at [404, 326] on input "text" at bounding box center [465, 322] width 176 height 35
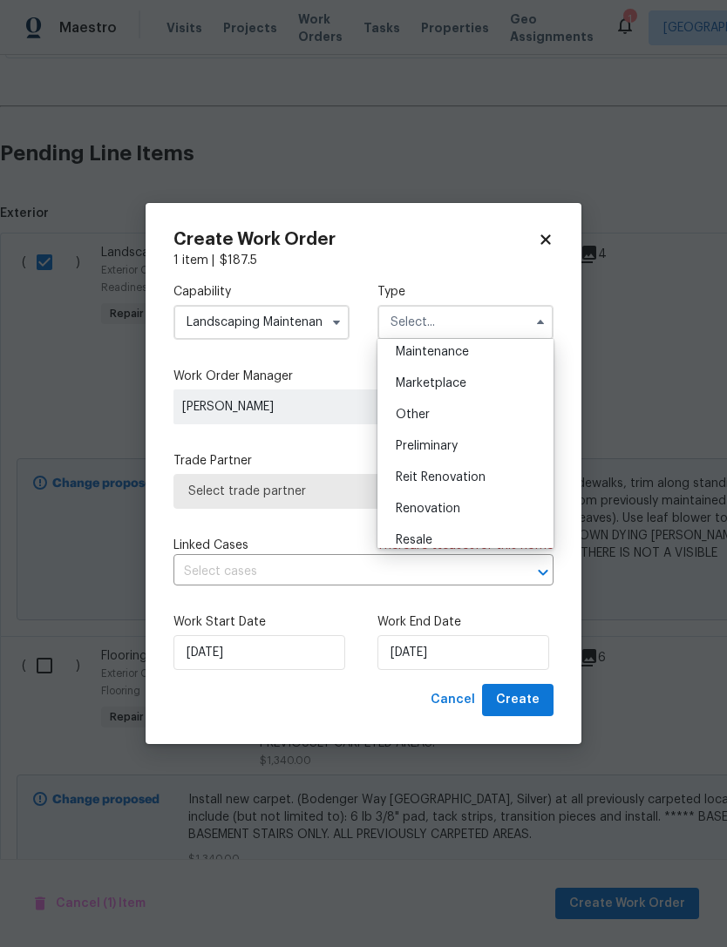
scroll to position [300, 0]
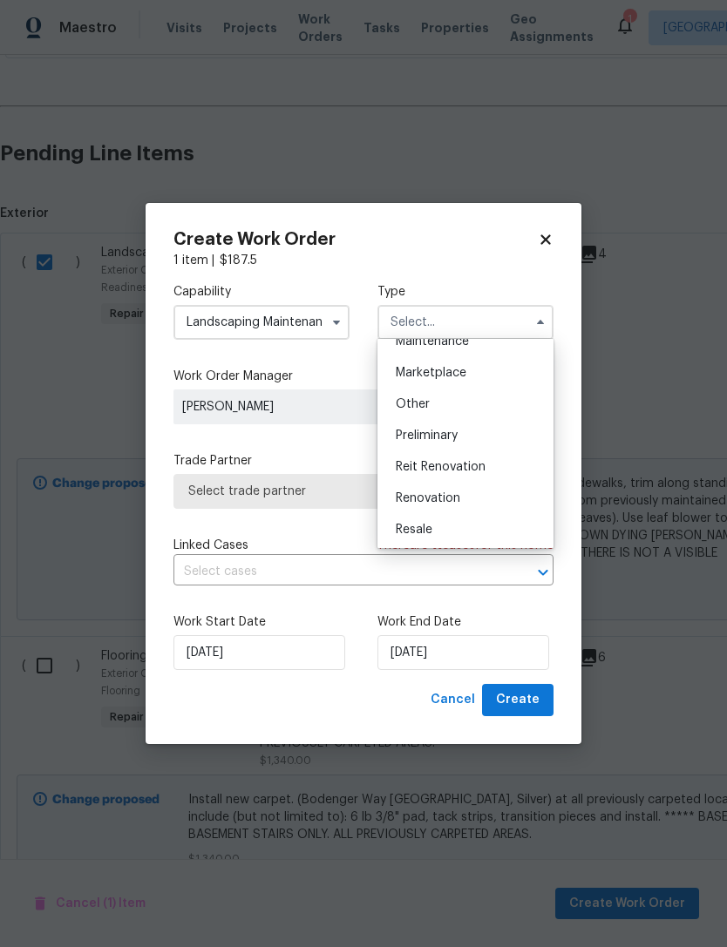
click at [405, 495] on span "Renovation" at bounding box center [428, 498] width 64 height 12
type input "Renovation"
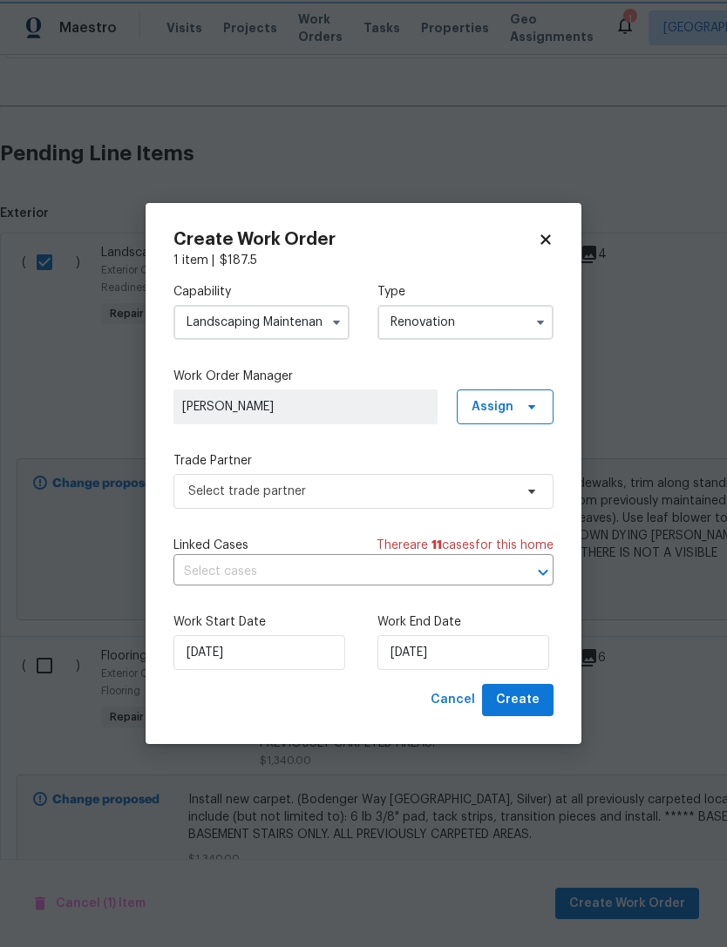
scroll to position [0, 0]
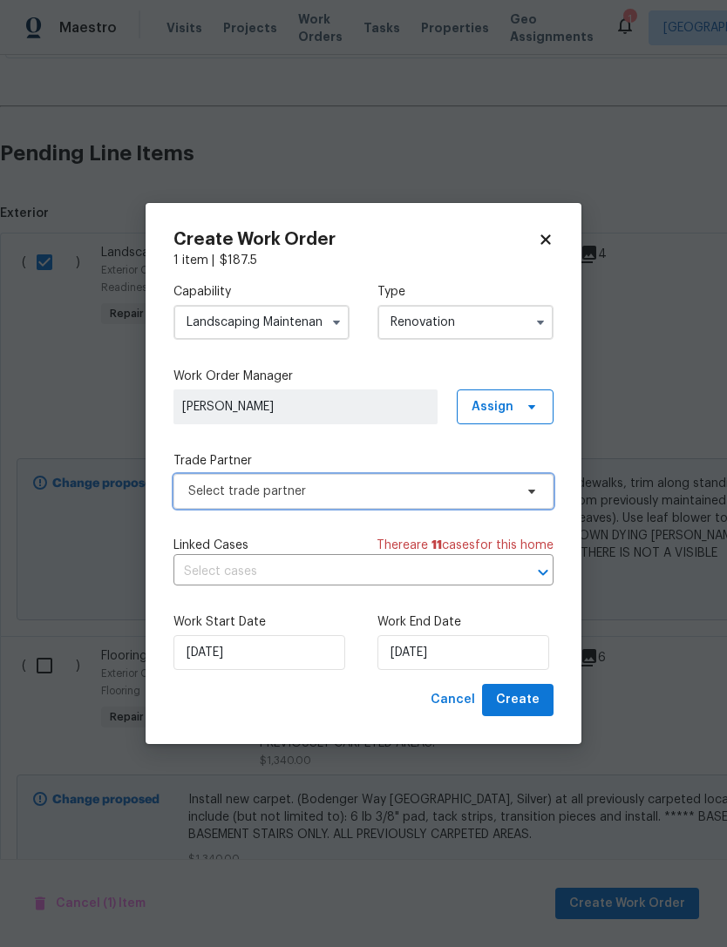
click at [190, 489] on span "Select trade partner" at bounding box center [350, 491] width 325 height 17
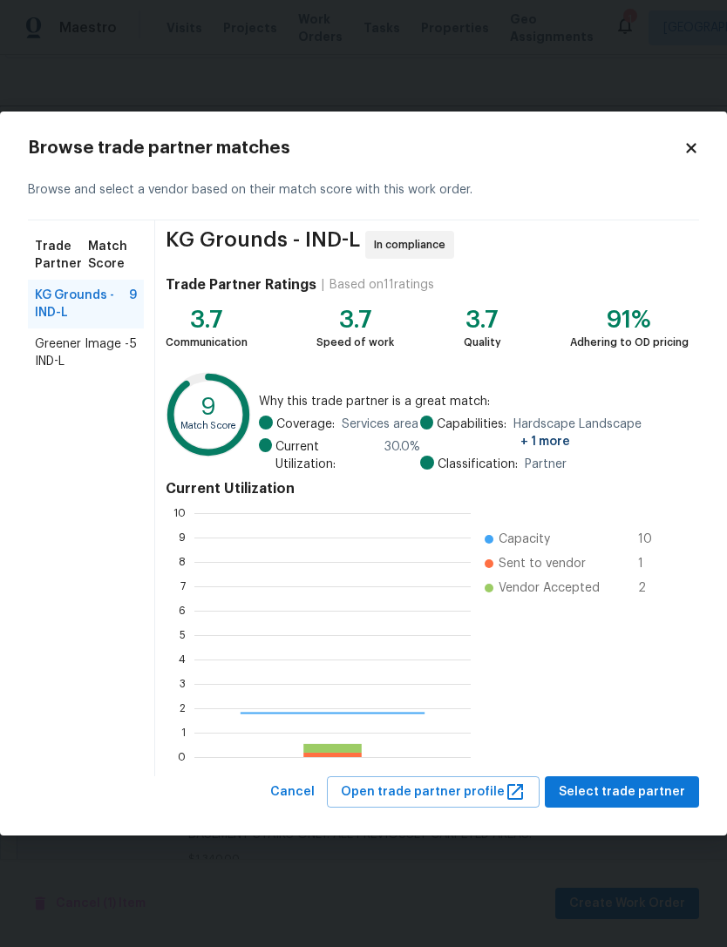
scroll to position [244, 276]
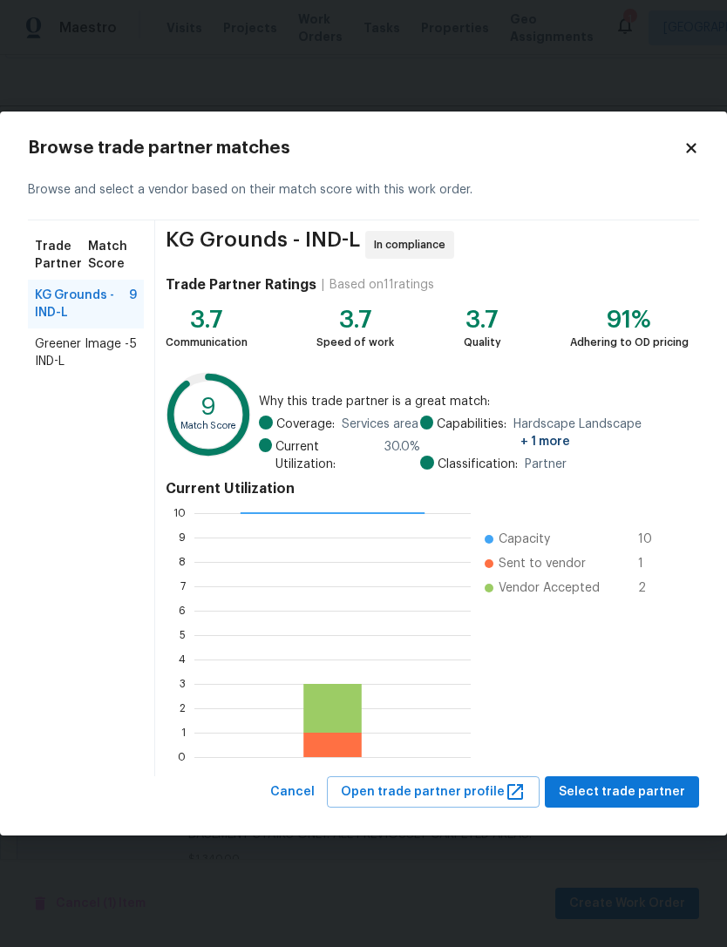
click at [38, 302] on span "KG Grounds - IND-L" at bounding box center [82, 304] width 94 height 35
click at [655, 790] on span "Select trade partner" at bounding box center [622, 793] width 126 height 22
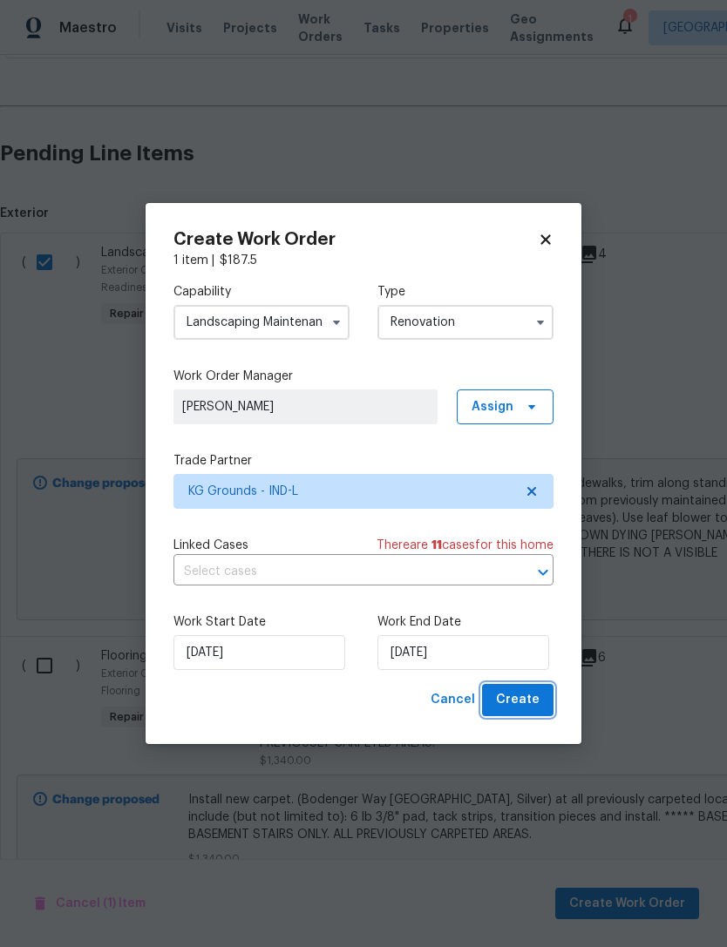
click at [533, 706] on span "Create" at bounding box center [518, 700] width 44 height 22
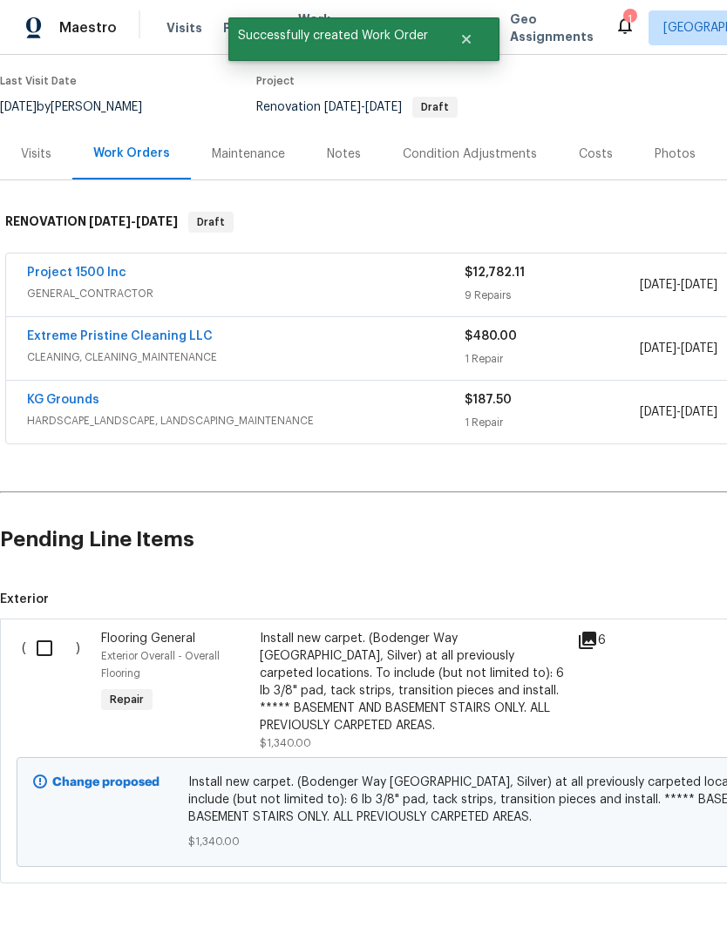
scroll to position [135, 1]
click at [34, 653] on input "checkbox" at bounding box center [50, 649] width 50 height 37
checkbox input "true"
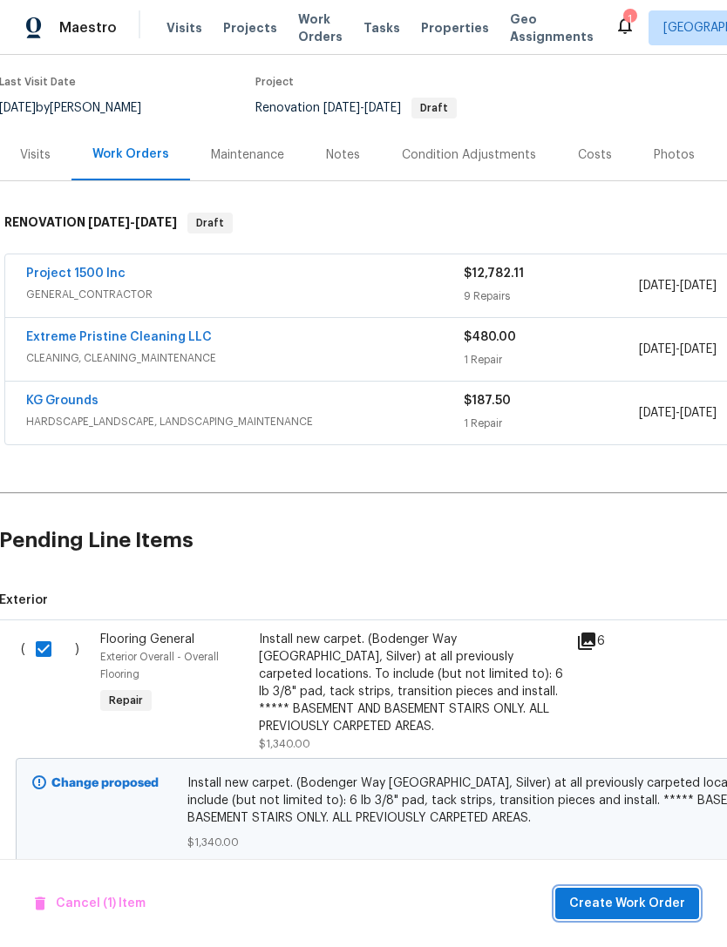
click at [655, 906] on span "Create Work Order" at bounding box center [627, 904] width 116 height 22
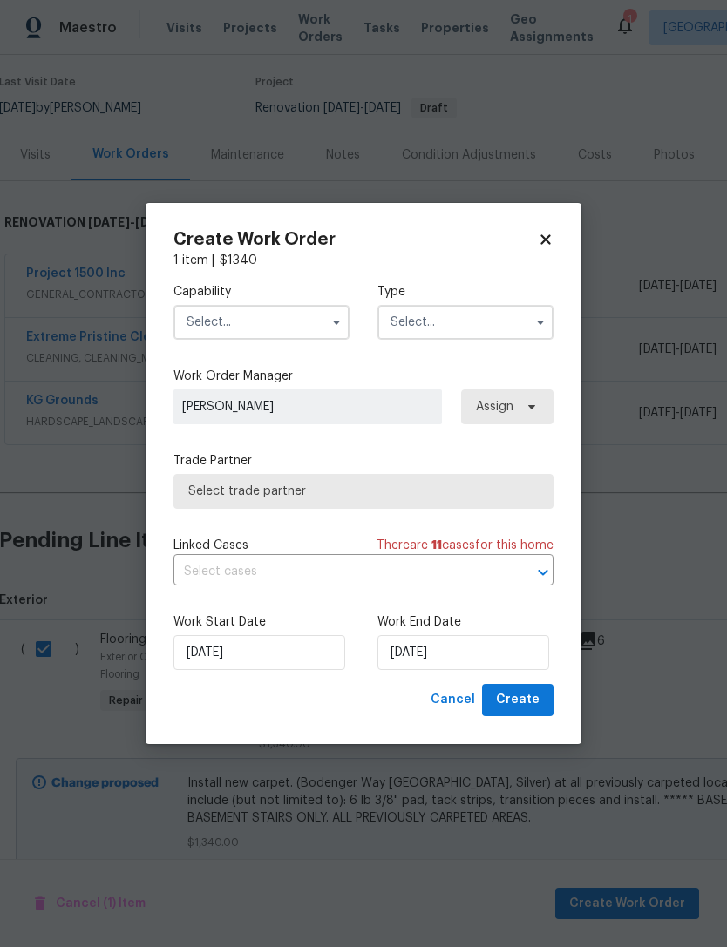
click at [203, 325] on input "text" at bounding box center [261, 322] width 176 height 35
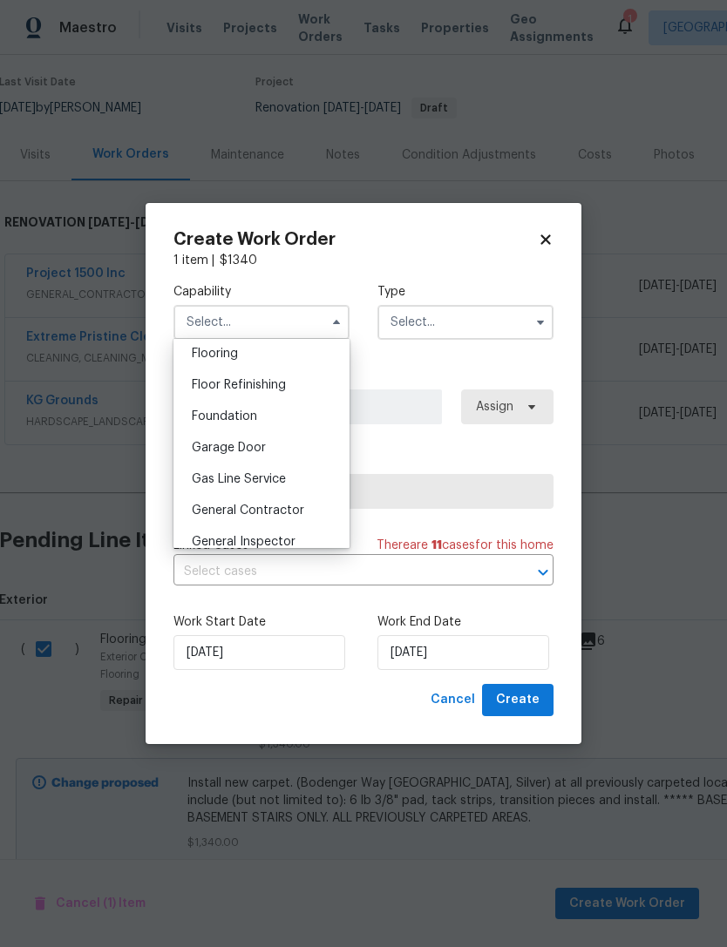
scroll to position [680, 0]
click at [195, 365] on div "Flooring" at bounding box center [261, 355] width 167 height 31
type input "Flooring"
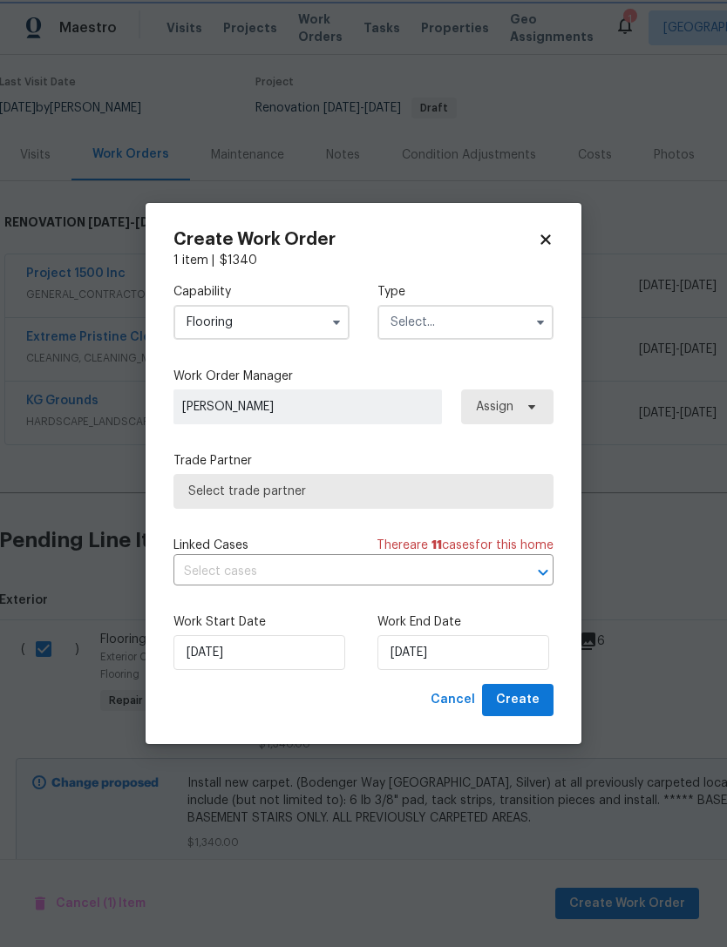
scroll to position [645, 0]
click at [415, 320] on input "text" at bounding box center [465, 322] width 176 height 35
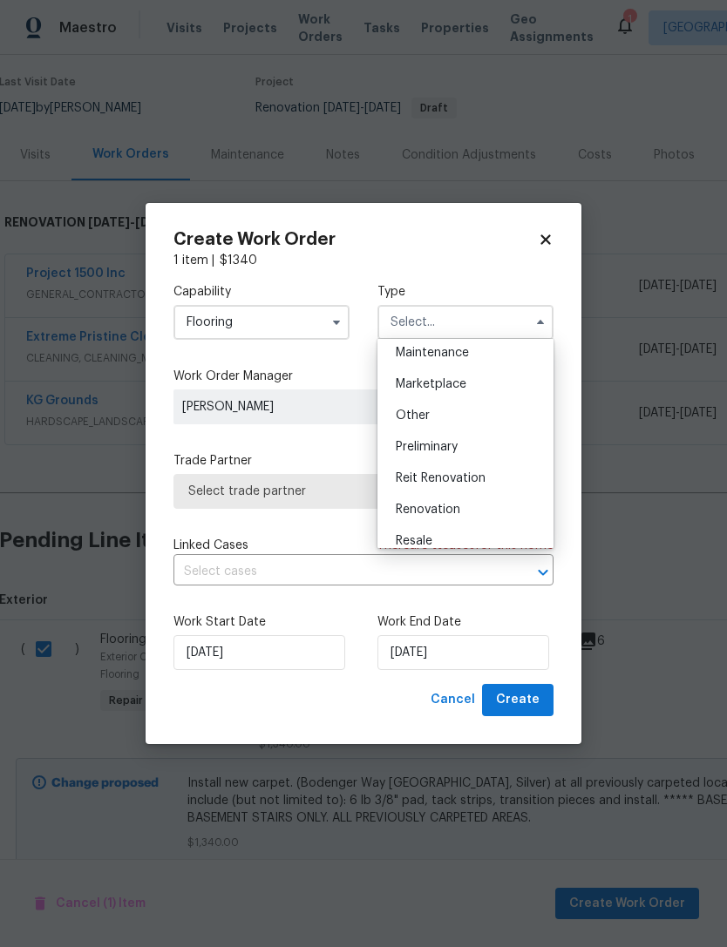
scroll to position [289, 0]
click at [418, 503] on span "Renovation" at bounding box center [428, 509] width 64 height 12
type input "Renovation"
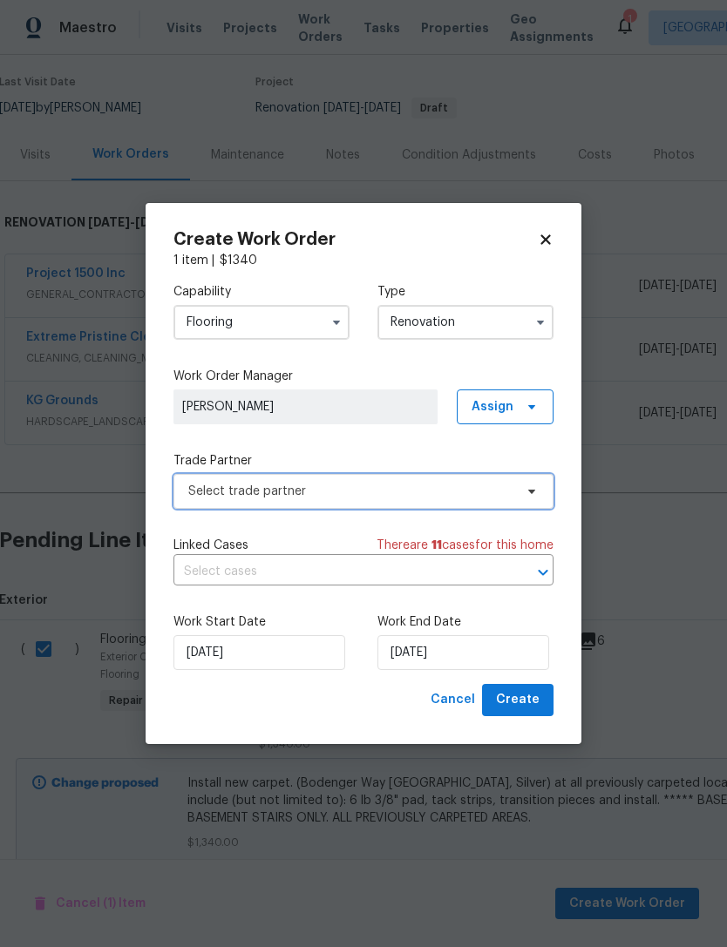
click at [195, 500] on span "Select trade partner" at bounding box center [363, 491] width 380 height 35
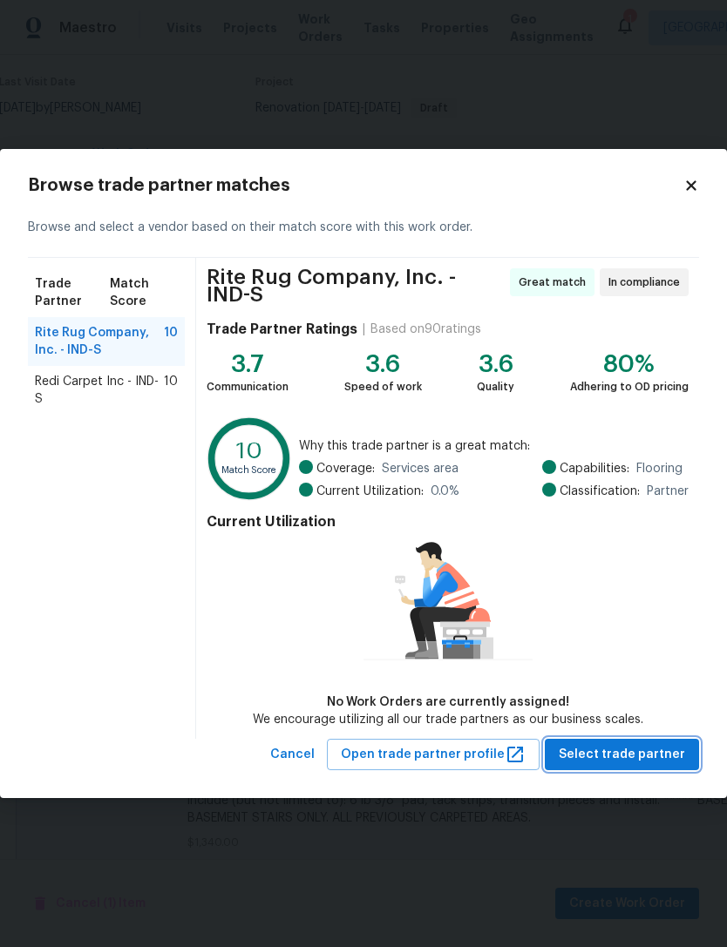
click at [657, 755] on span "Select trade partner" at bounding box center [622, 755] width 126 height 22
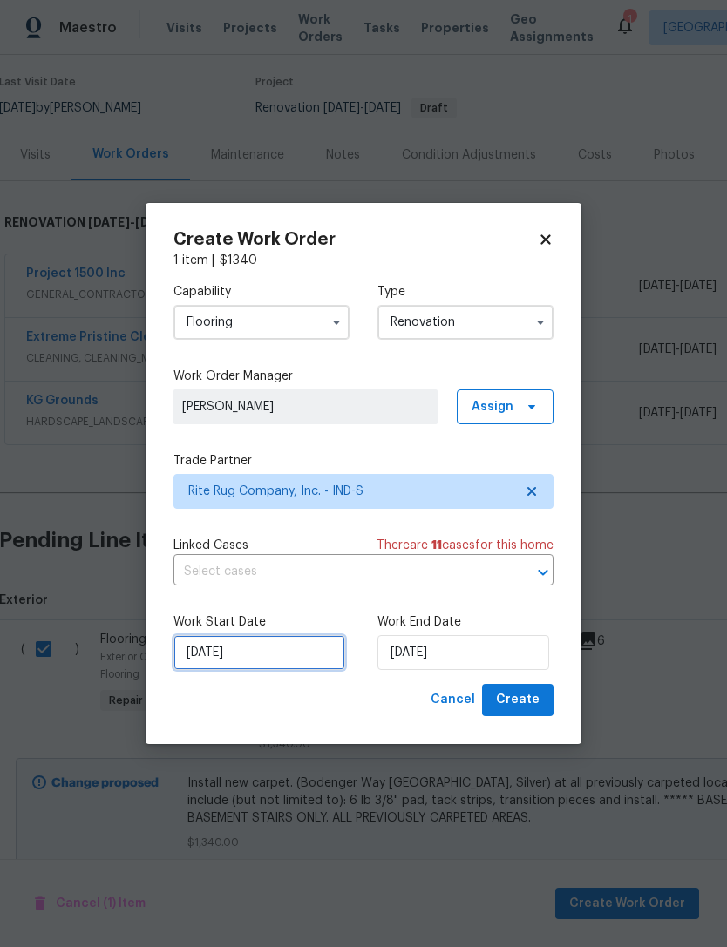
click at [241, 661] on input "[DATE]" at bounding box center [259, 652] width 172 height 35
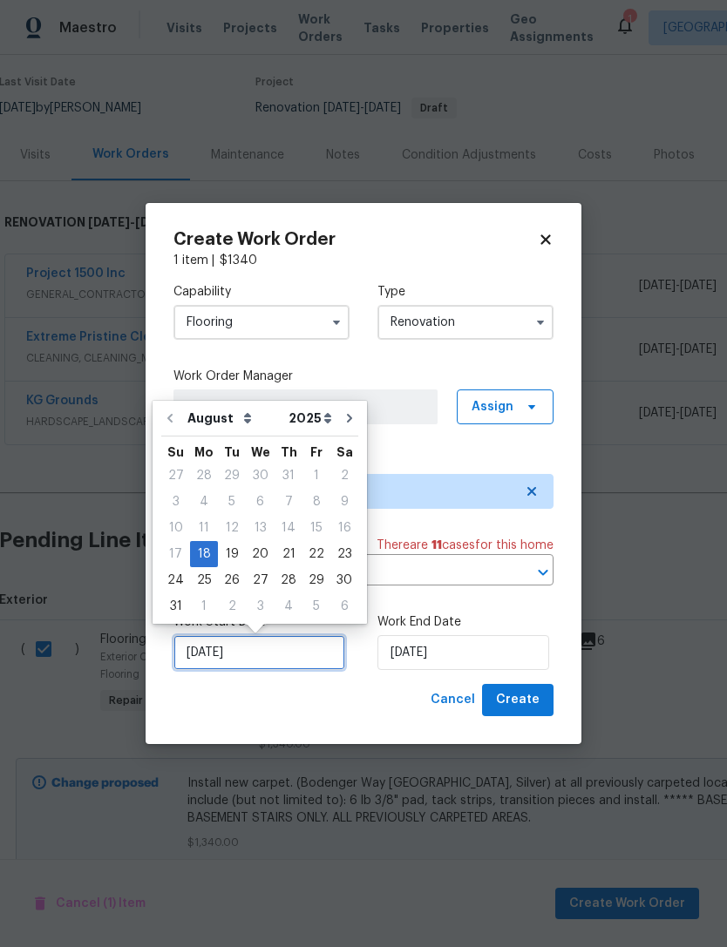
scroll to position [32, 0]
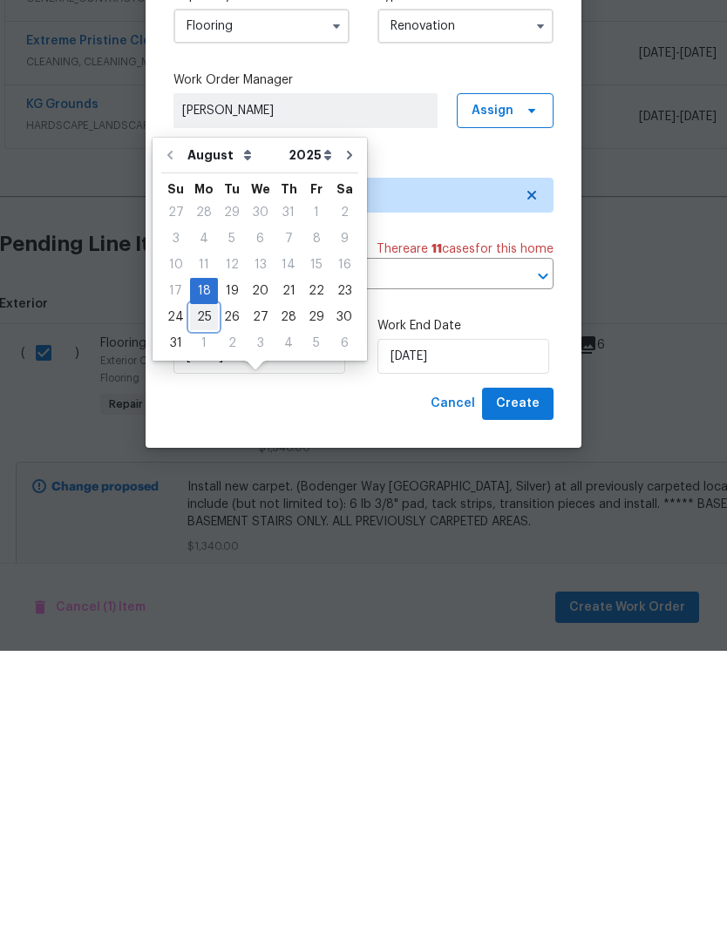
click at [195, 601] on div "25" at bounding box center [204, 613] width 28 height 24
type input "[DATE]"
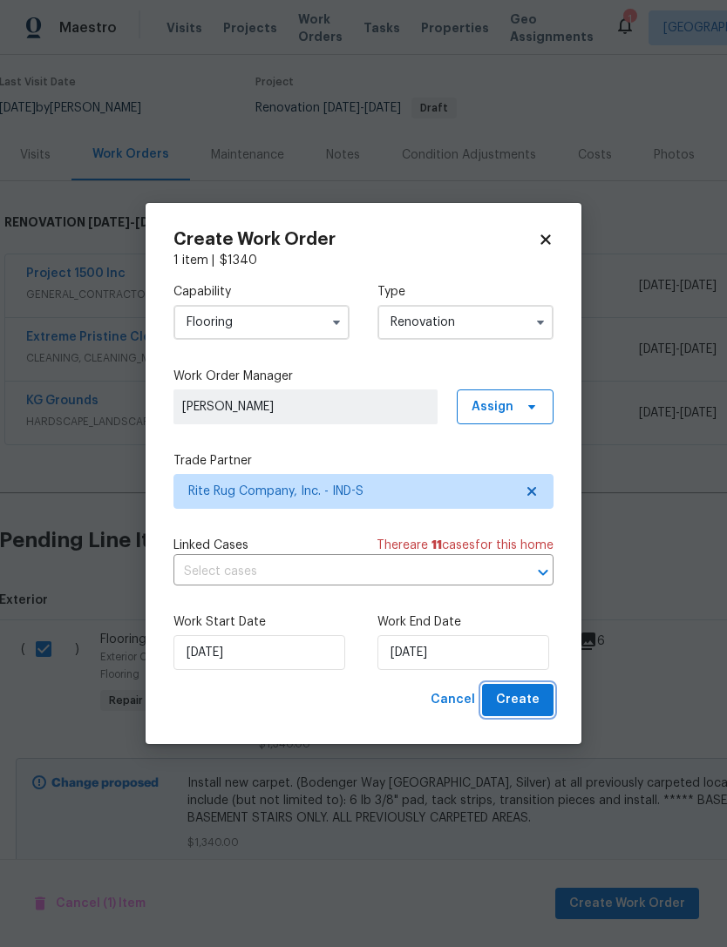
click at [539, 714] on button "Create" at bounding box center [517, 700] width 71 height 32
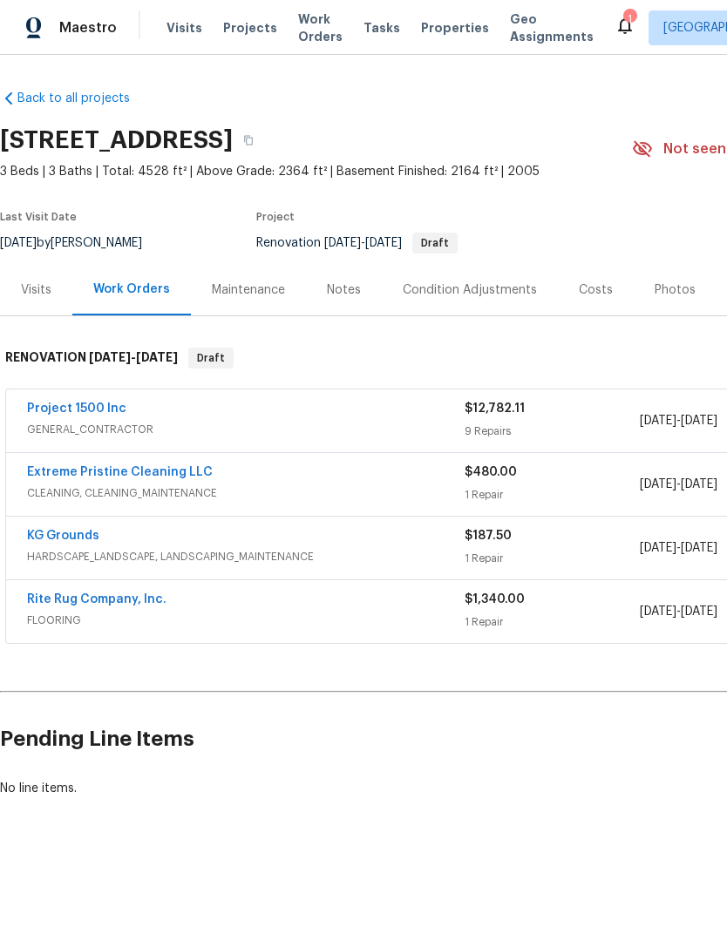
scroll to position [0, 0]
click at [623, 16] on div "1" at bounding box center [629, 18] width 12 height 17
click at [623, 23] on div "1" at bounding box center [629, 18] width 12 height 17
click at [618, 31] on icon at bounding box center [625, 25] width 14 height 17
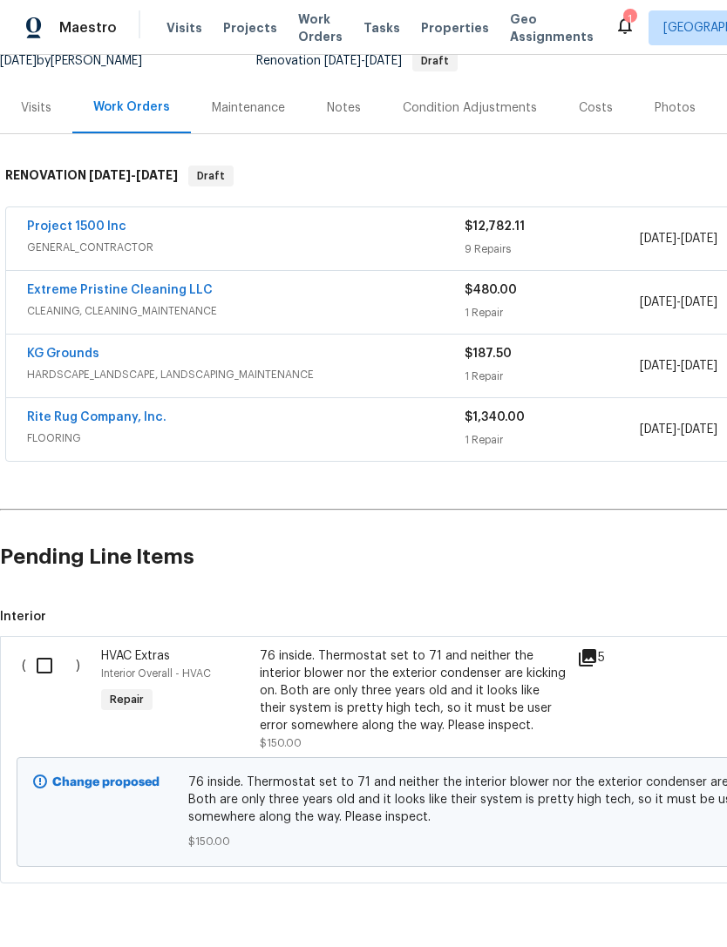
scroll to position [181, 0]
click at [44, 669] on input "checkbox" at bounding box center [51, 666] width 50 height 37
checkbox input "true"
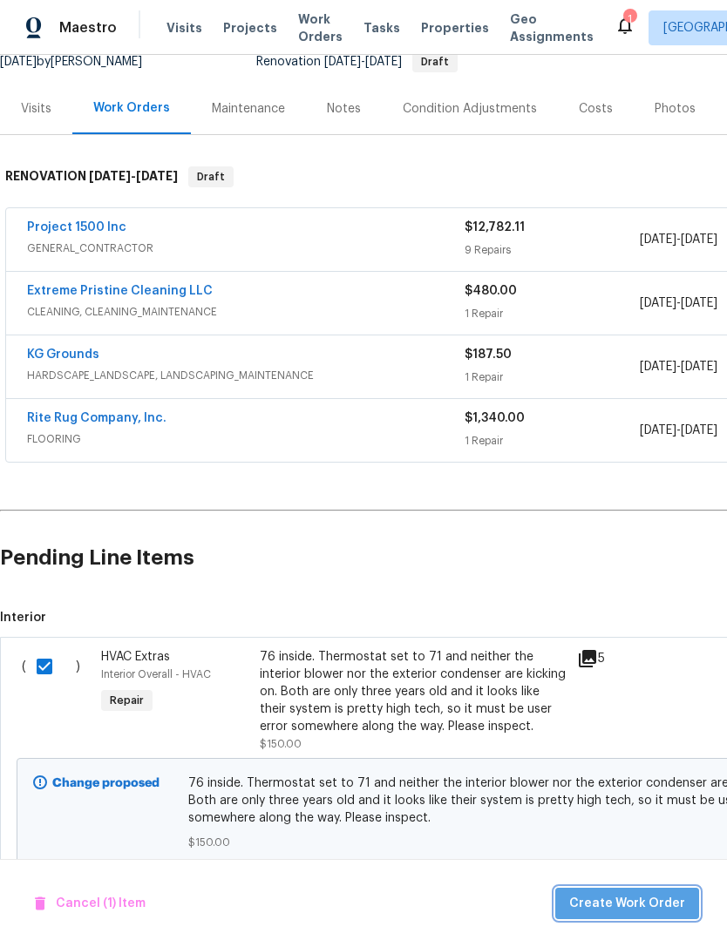
click at [651, 895] on span "Create Work Order" at bounding box center [627, 904] width 116 height 22
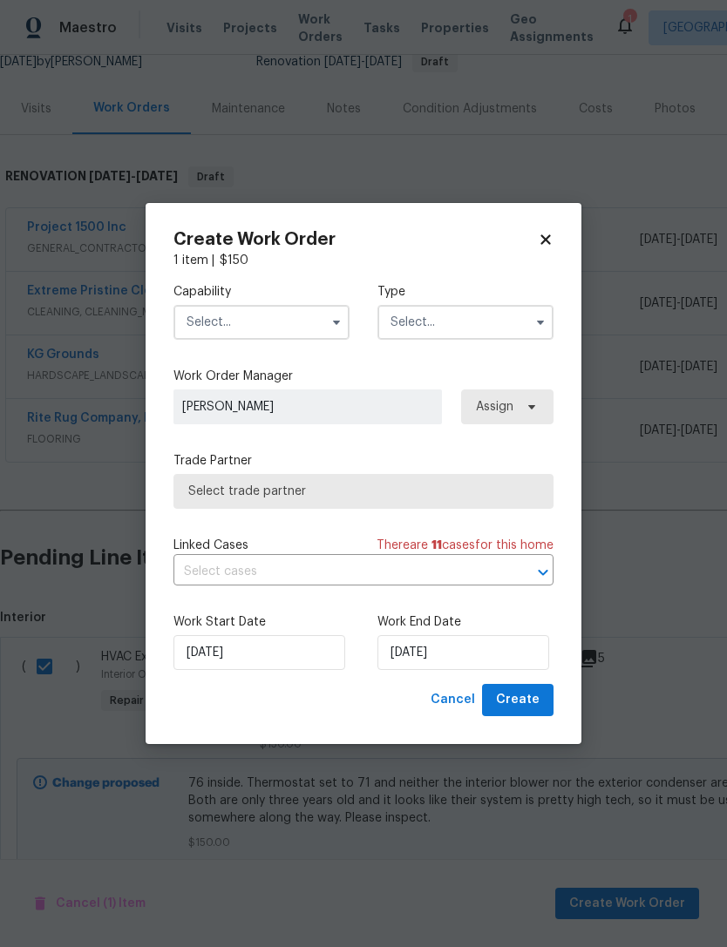
click at [200, 327] on input "text" at bounding box center [261, 322] width 176 height 35
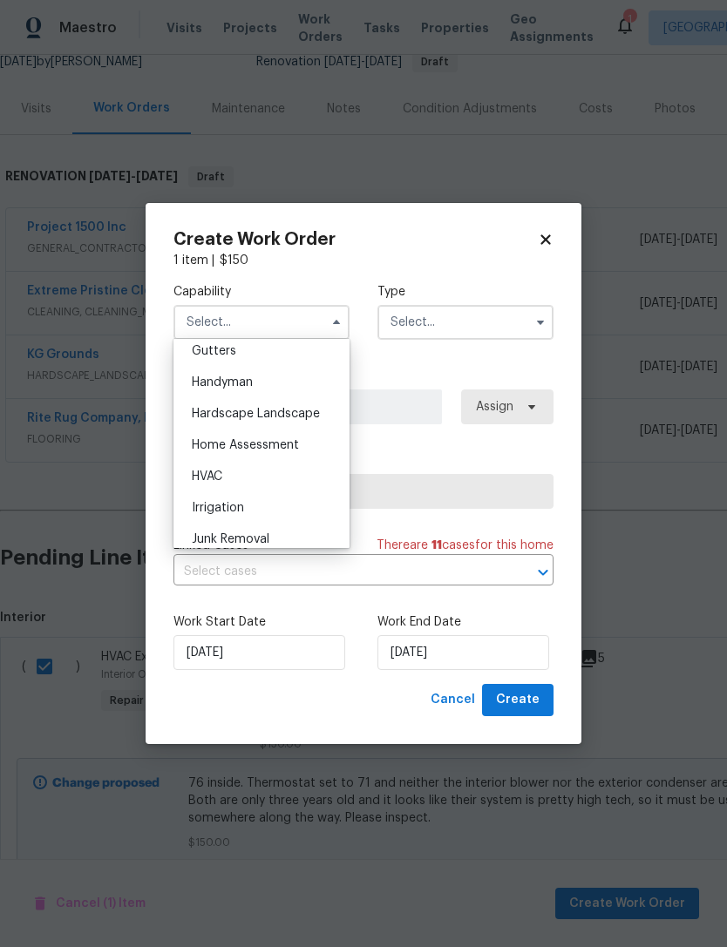
scroll to position [937, 0]
click at [187, 483] on div "HVAC" at bounding box center [261, 474] width 167 height 31
type input "HVAC"
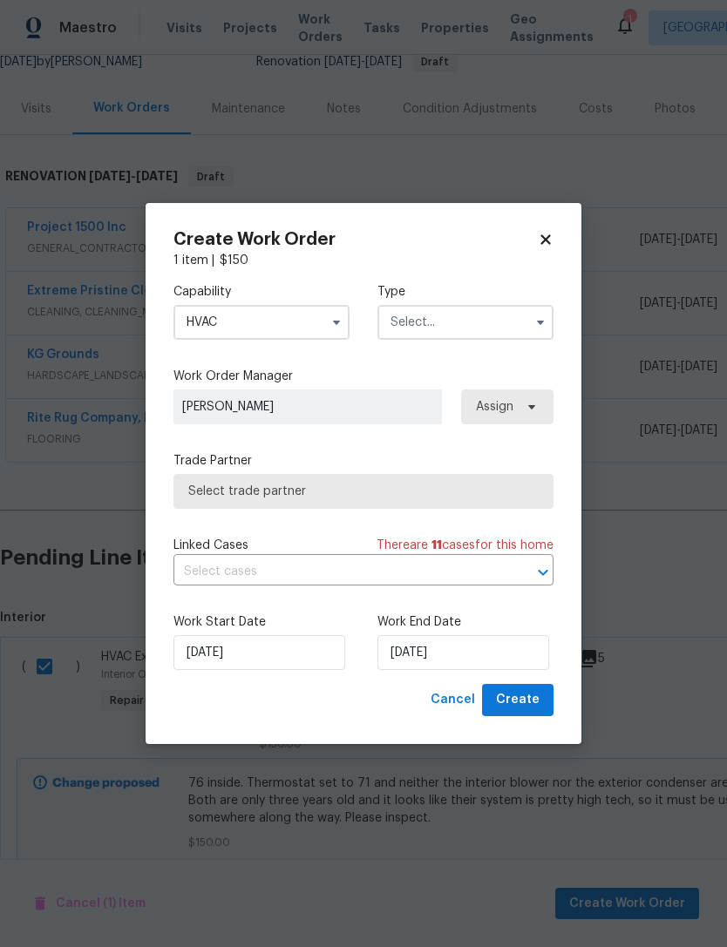
click at [405, 332] on input "text" at bounding box center [465, 322] width 176 height 35
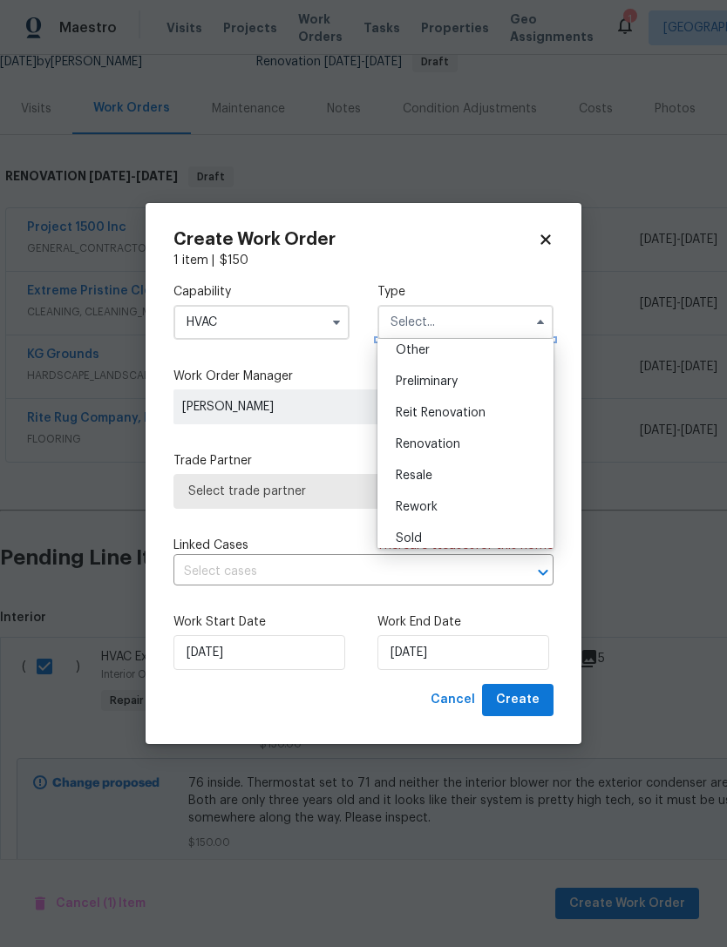
scroll to position [353, 0]
click at [408, 456] on div "Renovation" at bounding box center [465, 445] width 167 height 31
type input "Renovation"
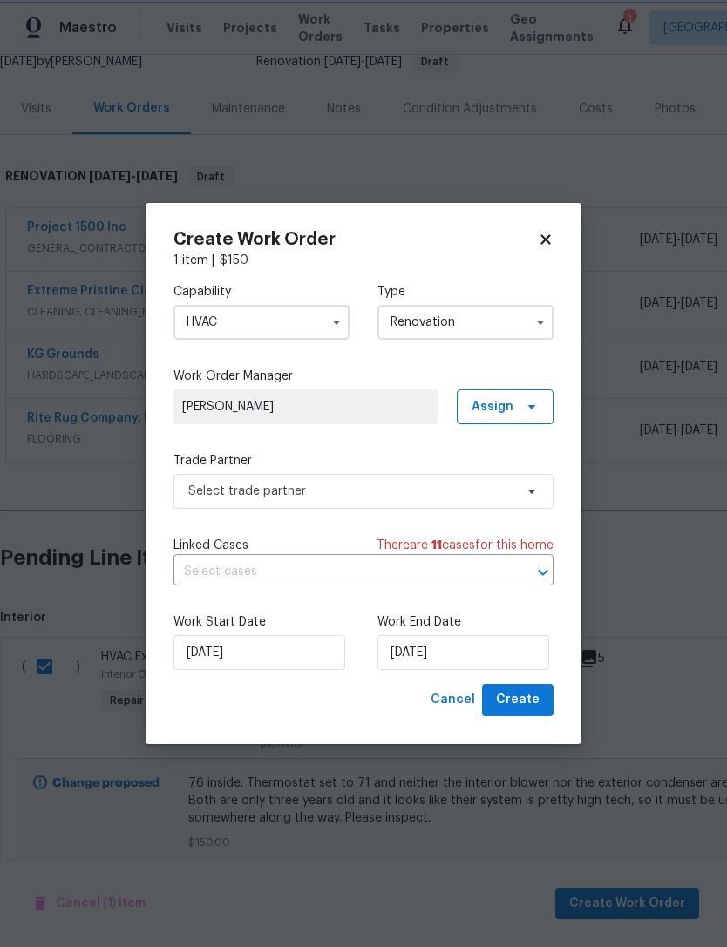
scroll to position [0, 0]
click at [488, 651] on input "[DATE]" at bounding box center [463, 652] width 172 height 35
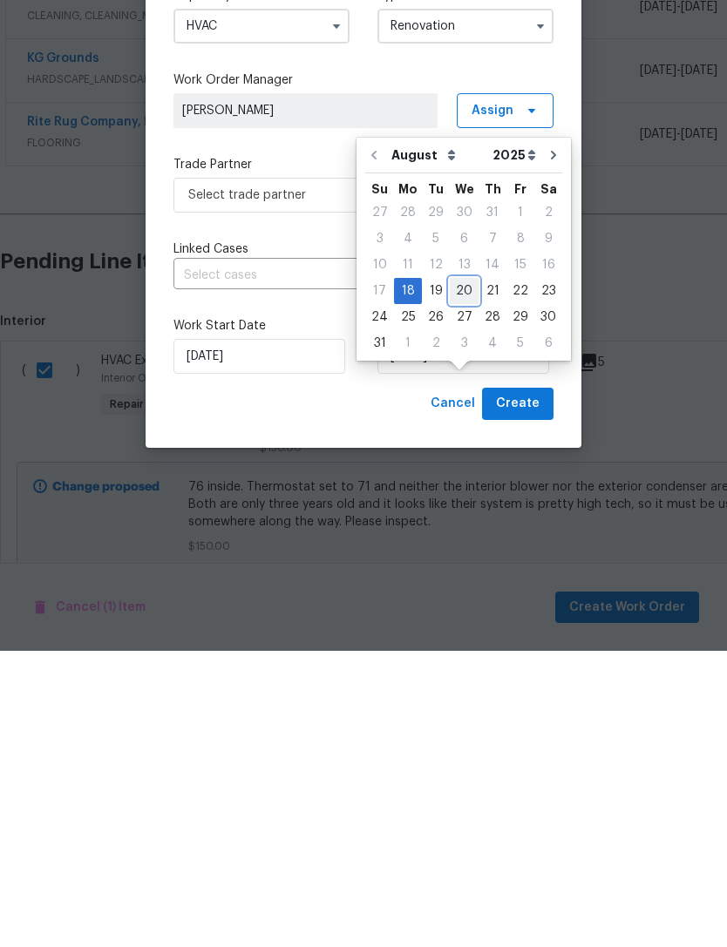
click at [451, 575] on div "20" at bounding box center [464, 587] width 29 height 24
type input "8/20/2025"
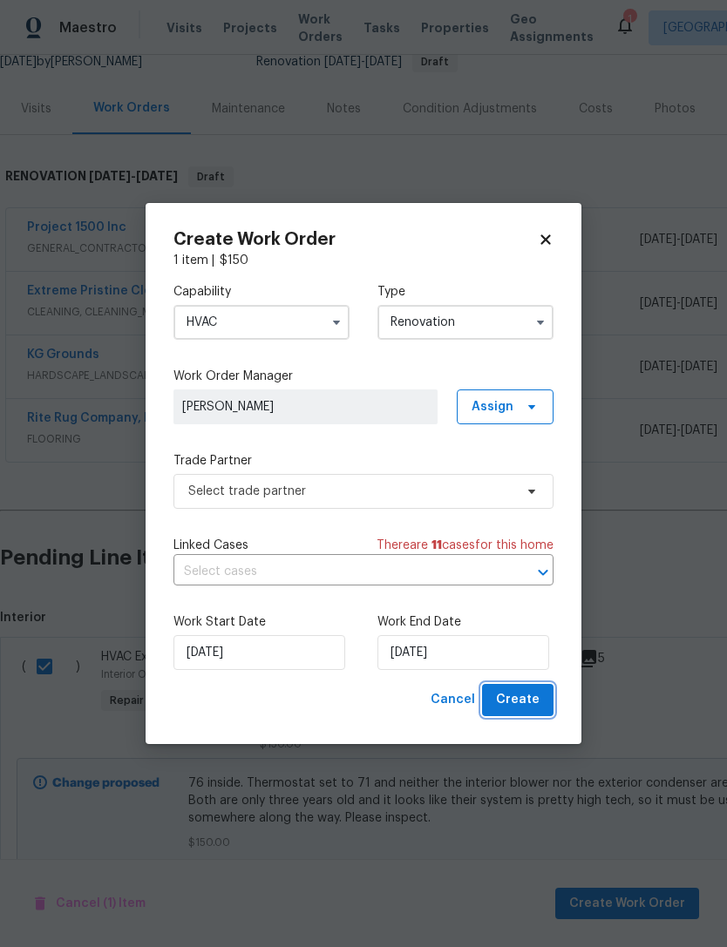
click at [533, 703] on span "Create" at bounding box center [518, 700] width 44 height 22
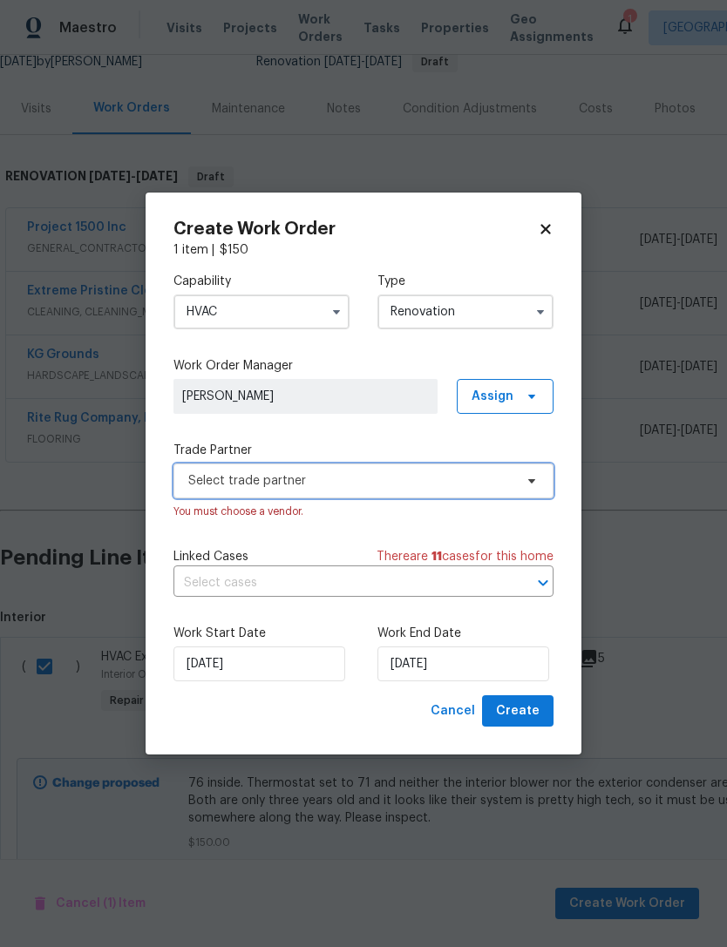
click at [227, 490] on span "Select trade partner" at bounding box center [363, 481] width 380 height 35
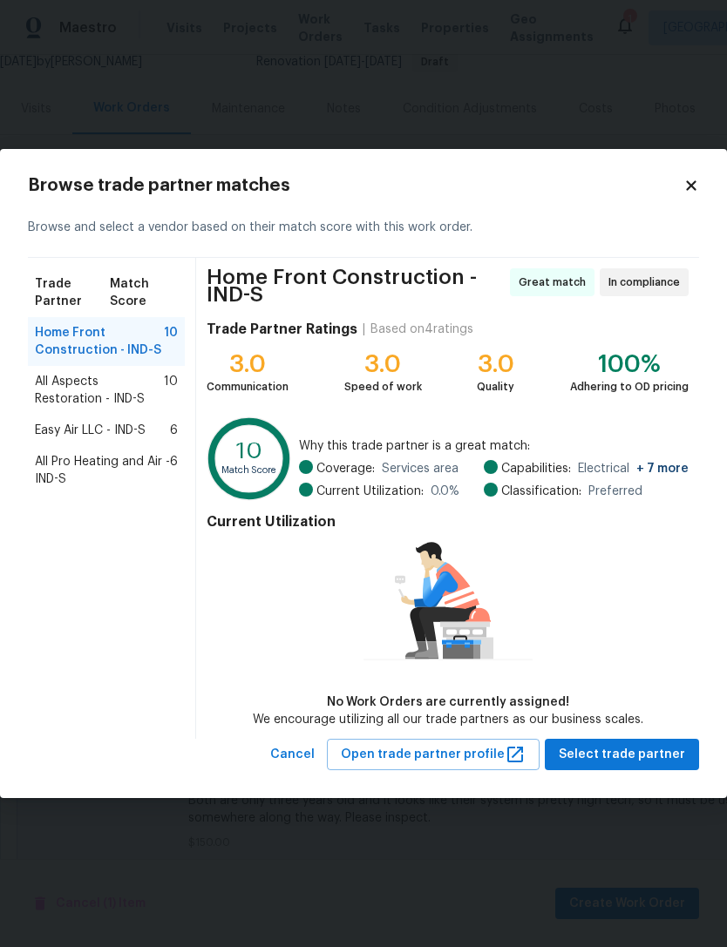
click at [59, 398] on span "All Aspects Restoration - IND-S" at bounding box center [99, 390] width 129 height 35
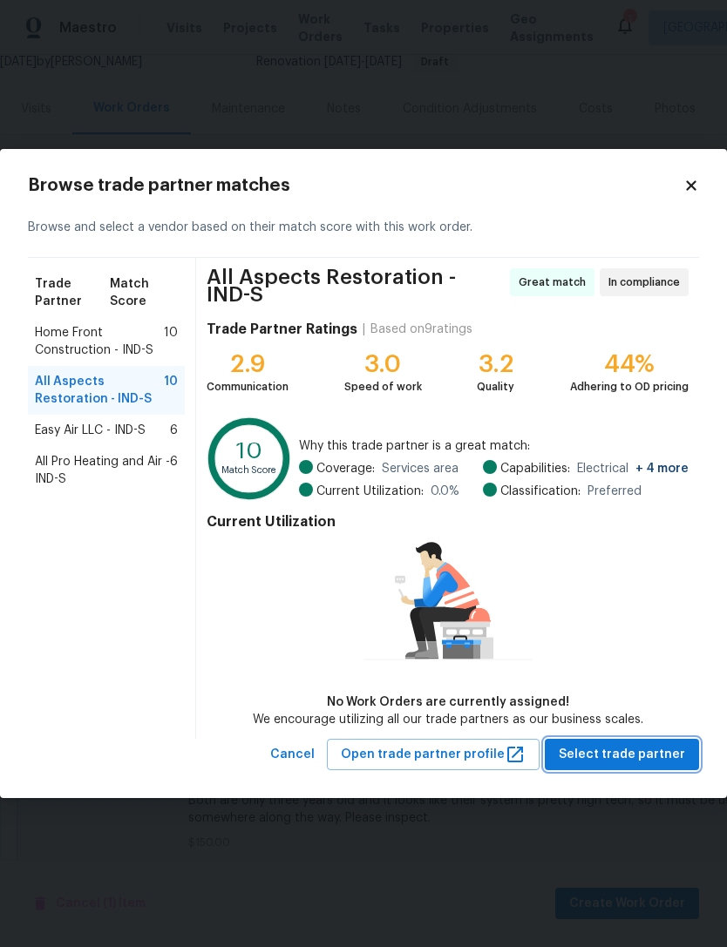
click at [659, 755] on span "Select trade partner" at bounding box center [622, 755] width 126 height 22
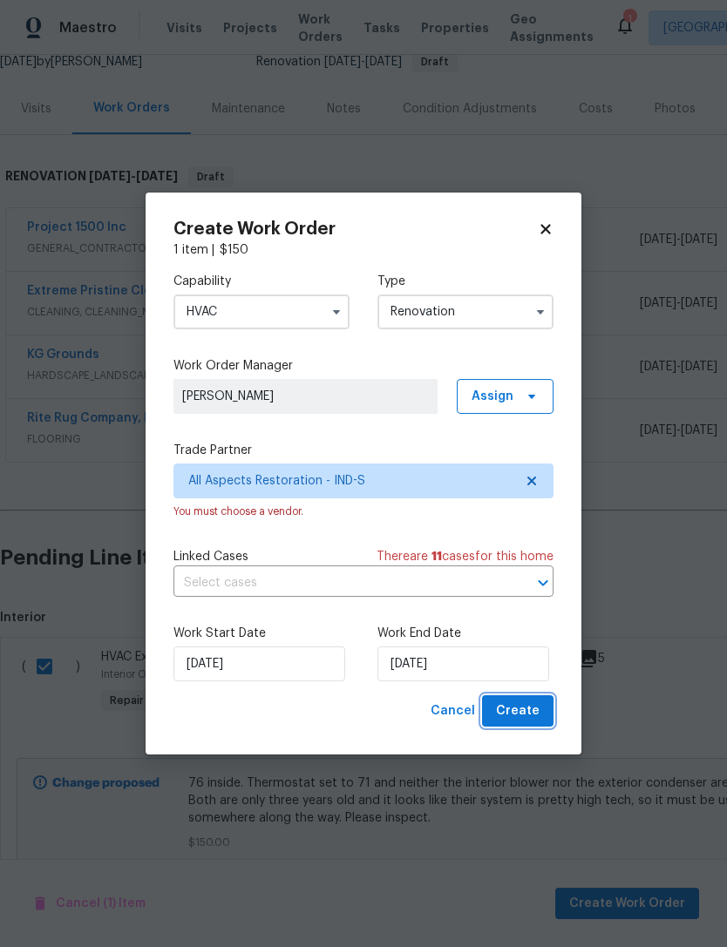
click at [540, 717] on button "Create" at bounding box center [517, 711] width 71 height 32
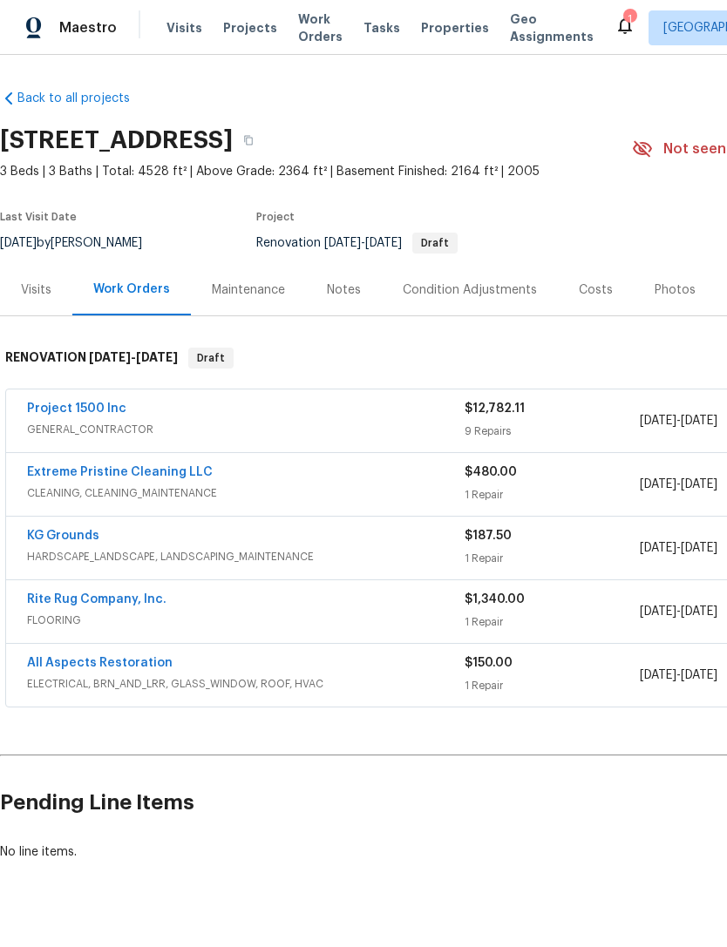
scroll to position [0, 0]
click at [174, 26] on span "Visits" at bounding box center [184, 27] width 36 height 17
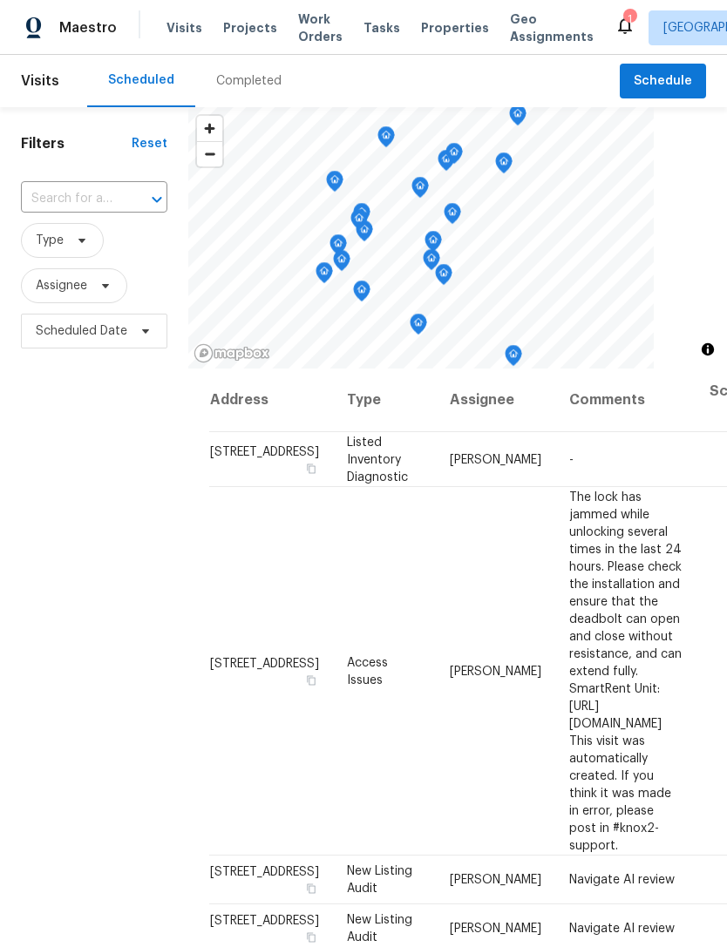
click at [52, 200] on input "text" at bounding box center [70, 199] width 98 height 27
type input "sanderling"
click at [53, 254] on li "1276 Sanderling Dr, Greenwood, IN 46143" at bounding box center [93, 239] width 146 height 29
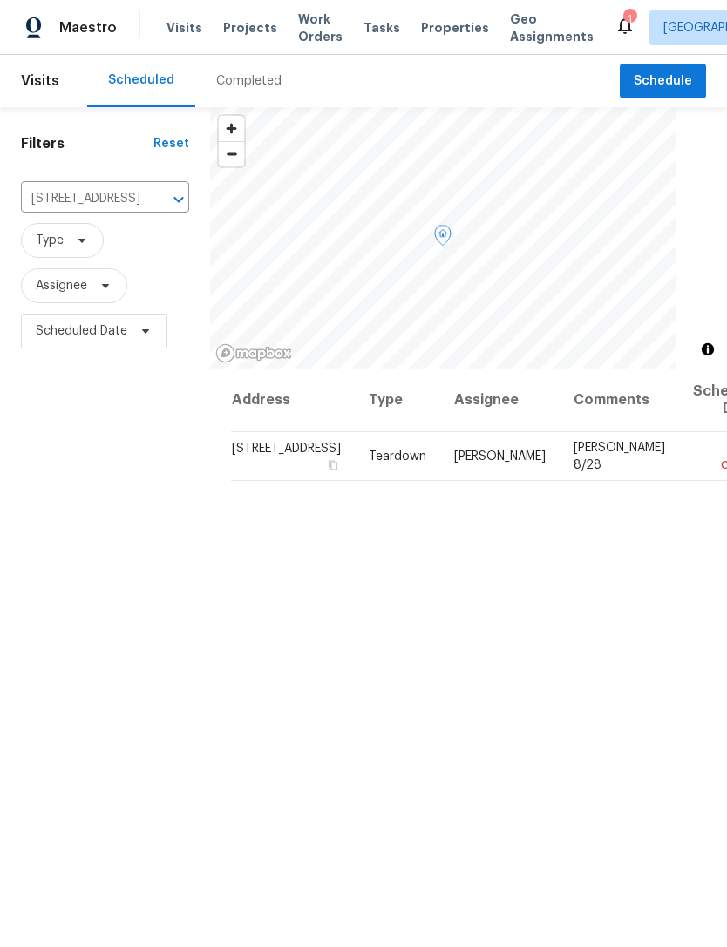
click at [277, 481] on td "1276 Sanderling Dr, Greenwood, IN 46143" at bounding box center [293, 456] width 124 height 49
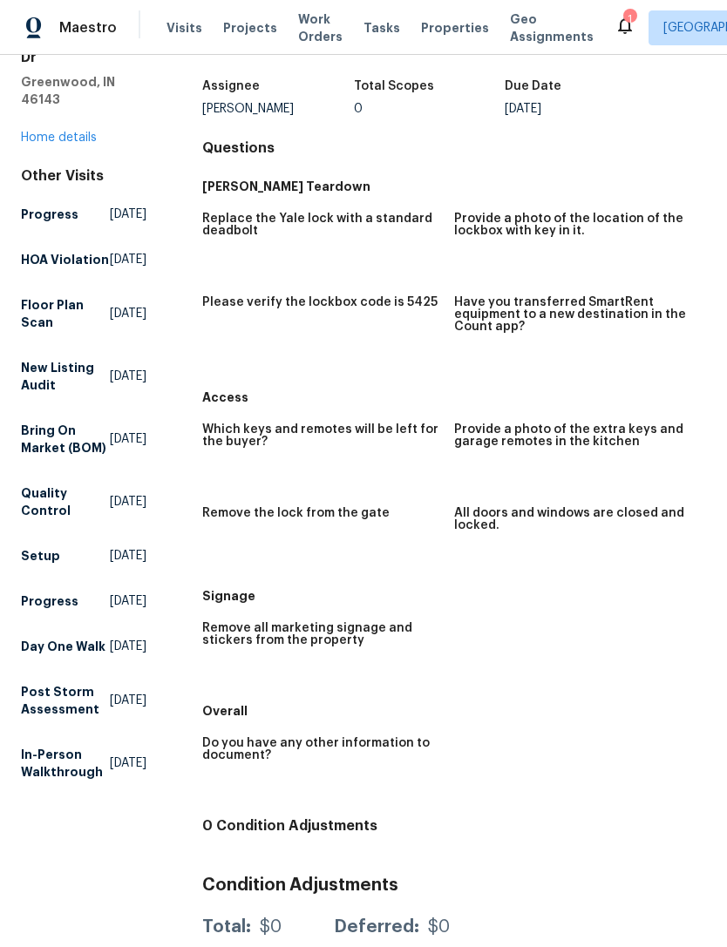
scroll to position [96, 0]
